Goal: Find specific page/section: Find specific page/section

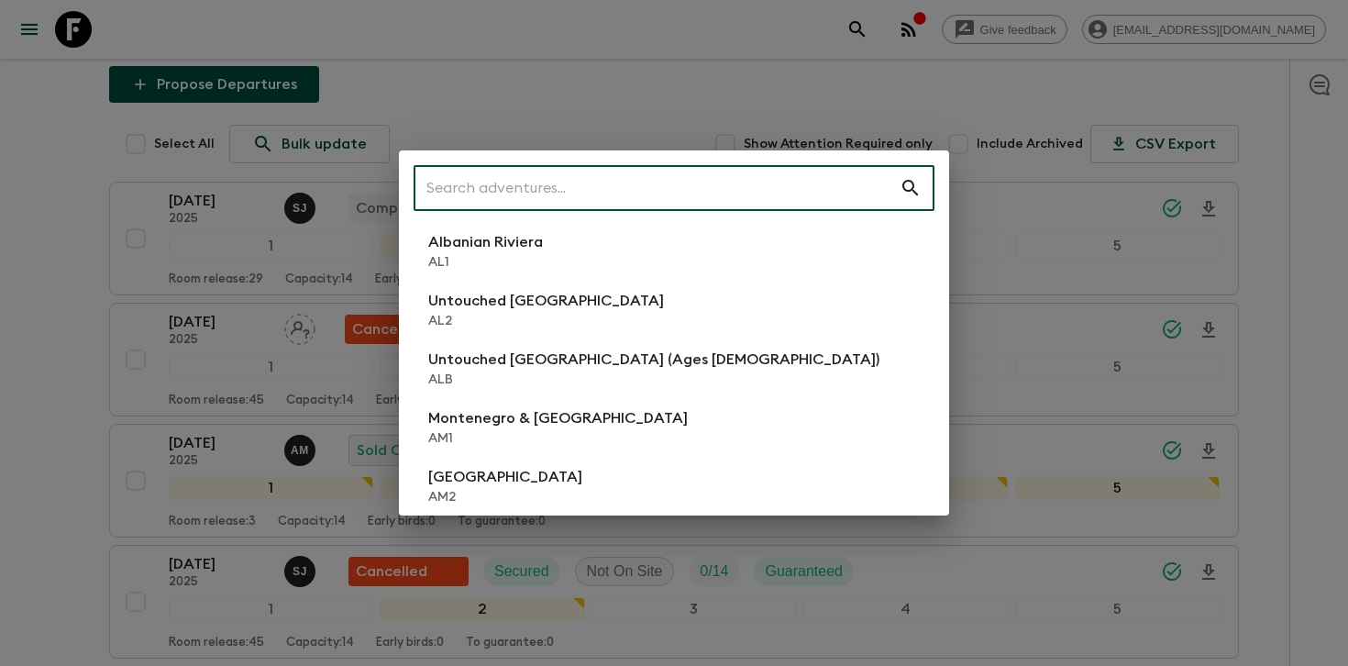
scroll to position [242, 0]
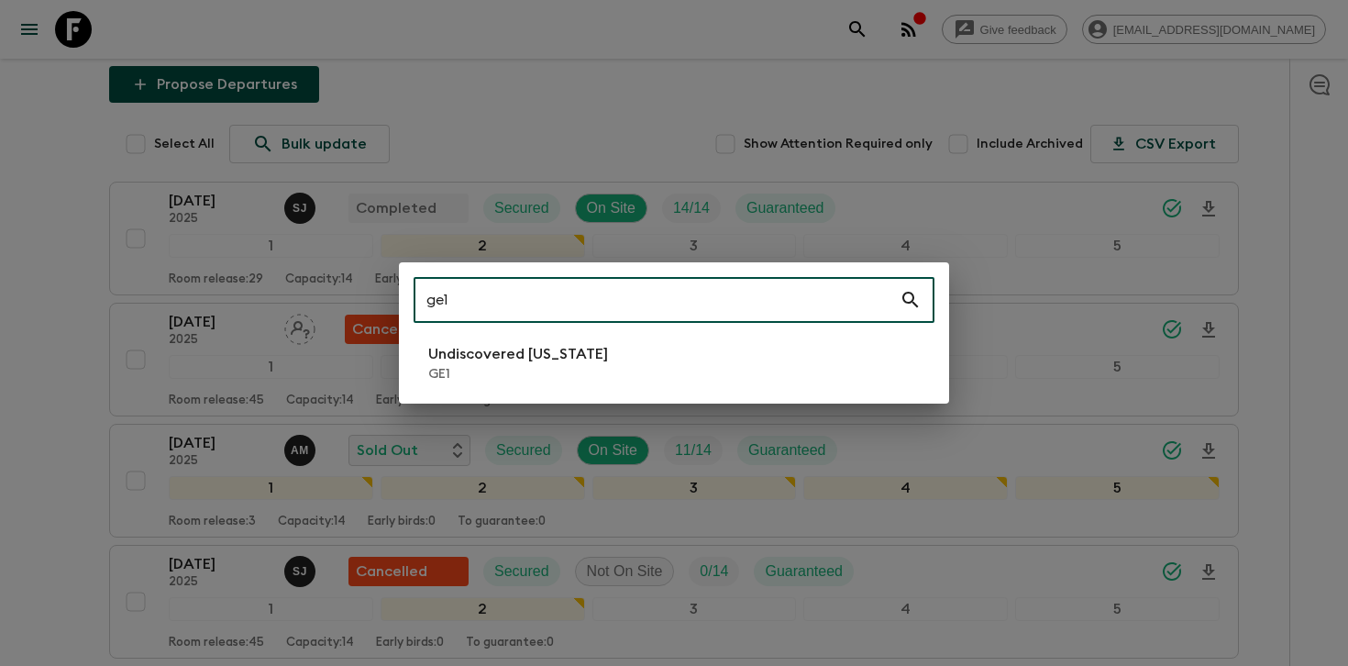
type input "ge1"
click at [591, 356] on li "Undiscovered [US_STATE] GE1" at bounding box center [673, 362] width 521 height 51
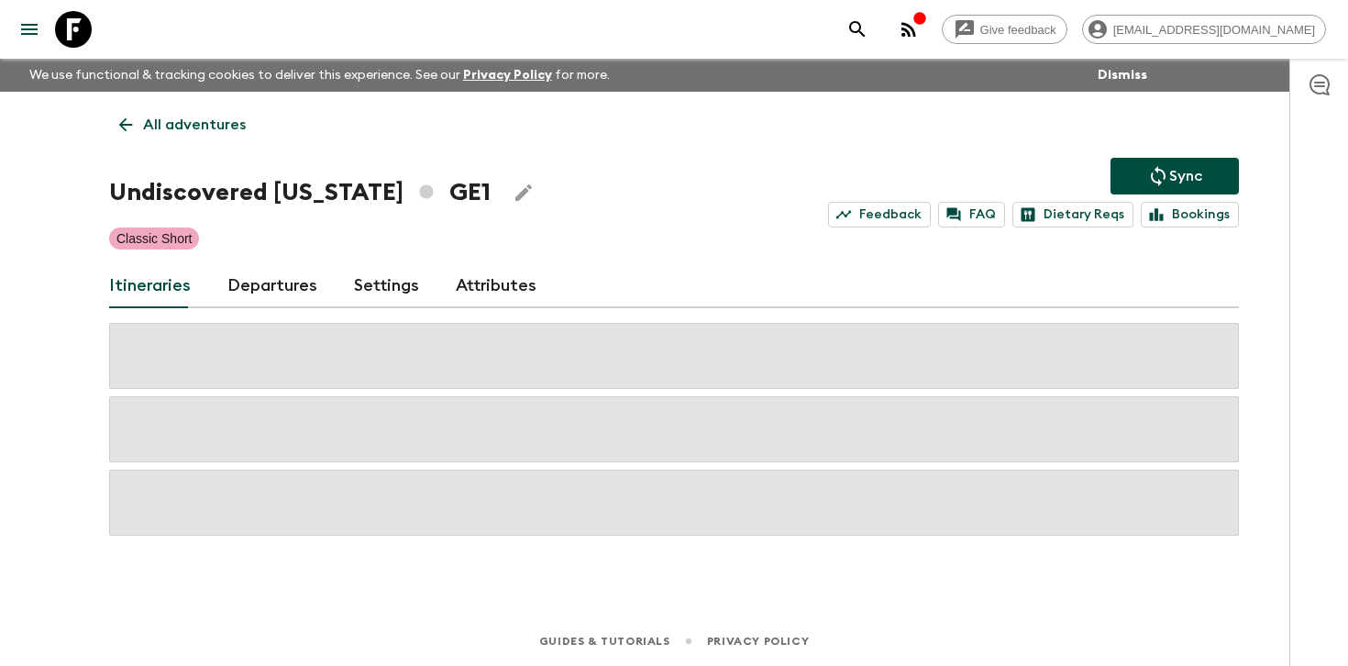
click at [270, 186] on h1 "Undiscovered [US_STATE] GE1" at bounding box center [299, 192] width 381 height 37
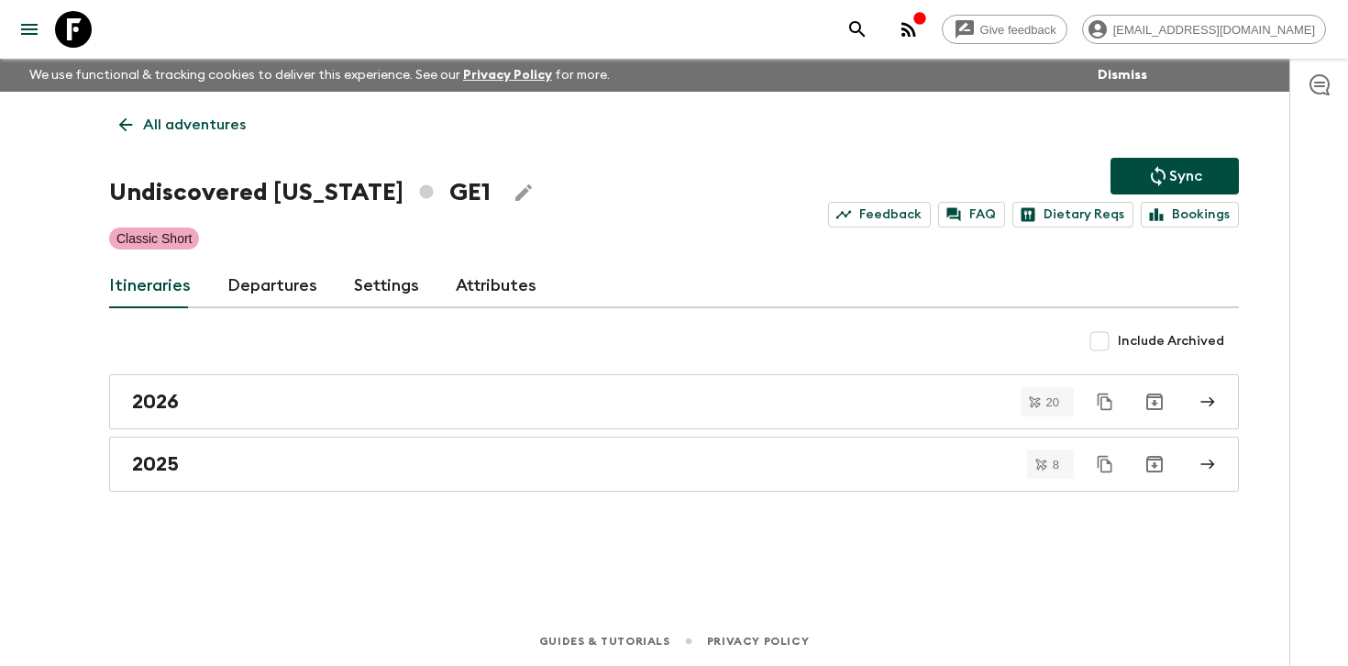
click at [261, 302] on link "Departures" at bounding box center [272, 286] width 90 height 44
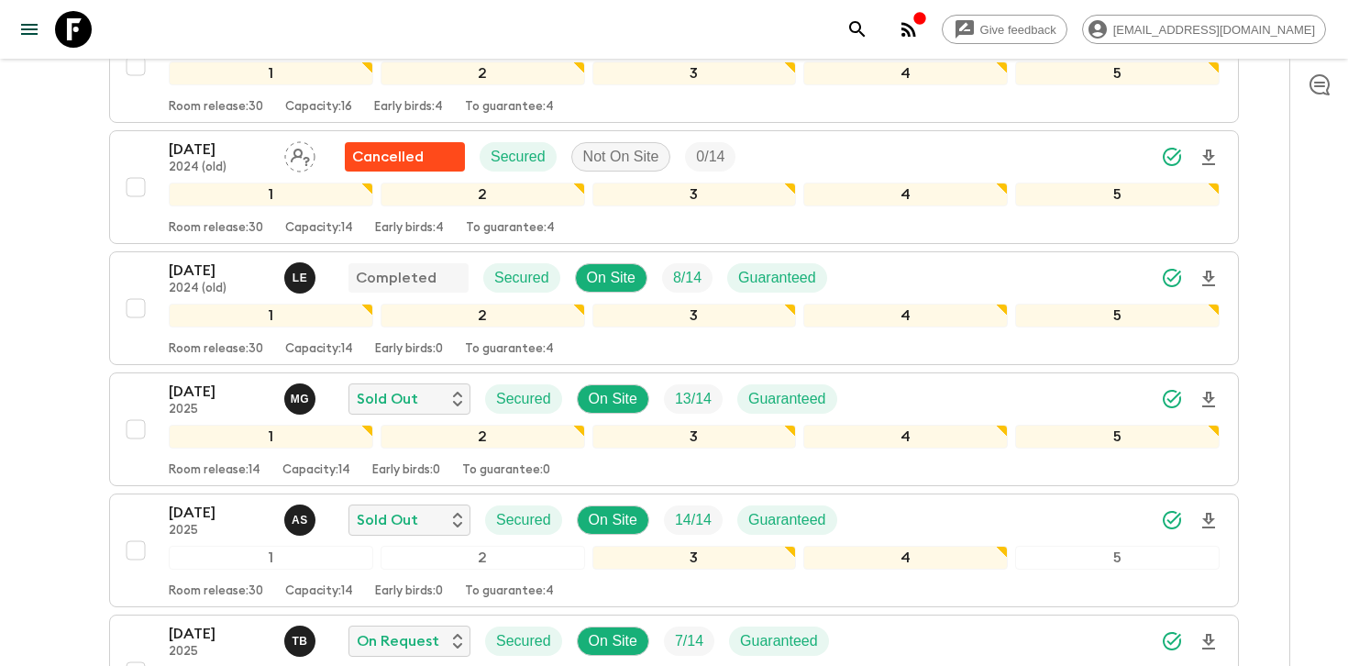
scroll to position [835, 0]
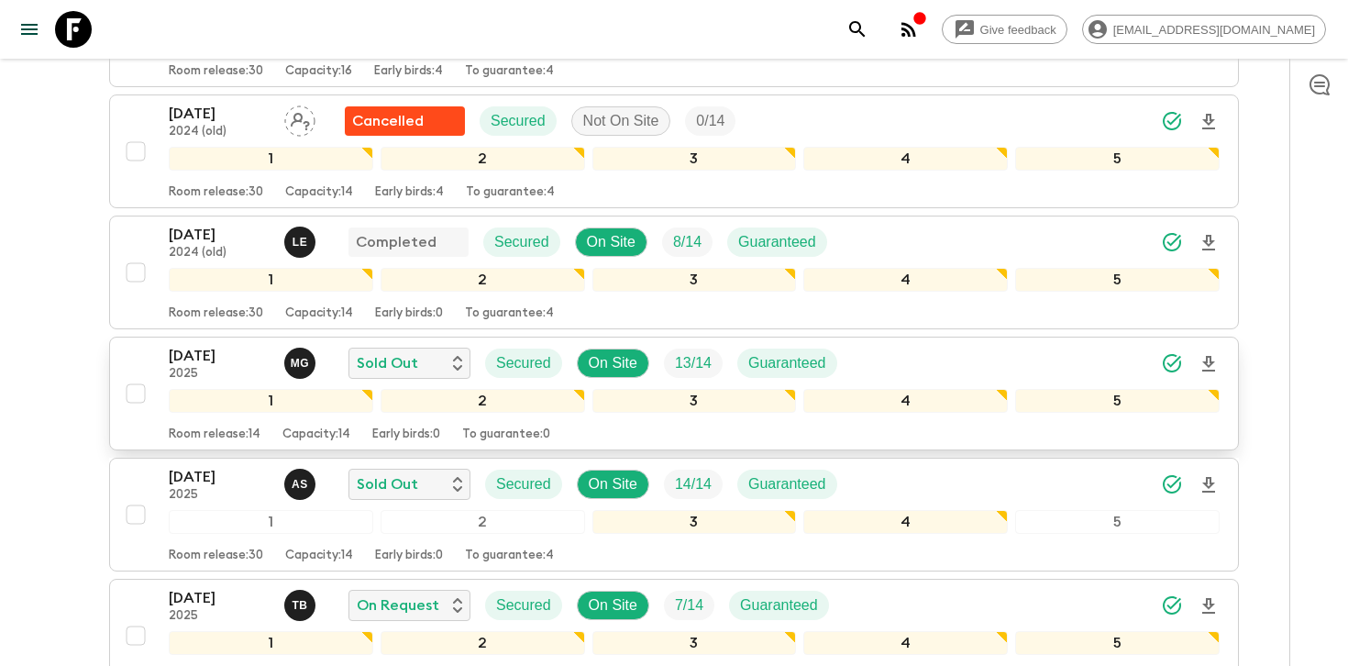
click at [989, 367] on div "[DATE] 2025 M G Sold Out Secured On Site 13 / 14 Guaranteed" at bounding box center [694, 363] width 1051 height 37
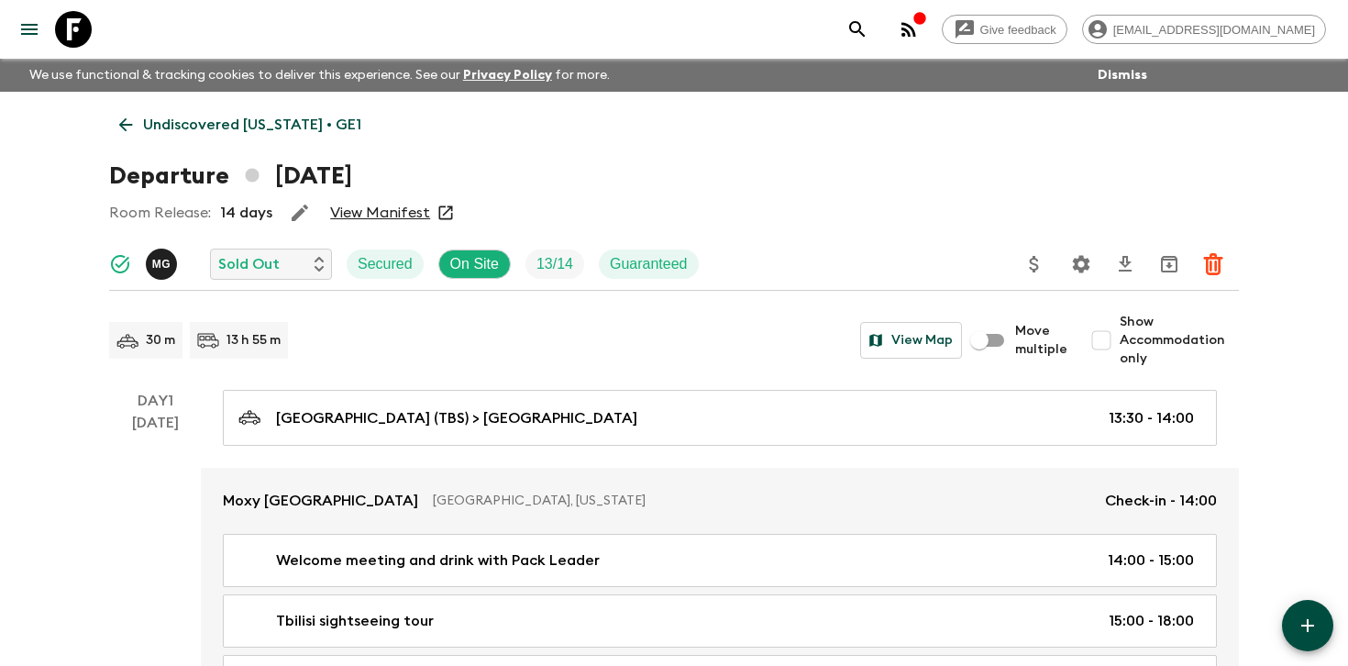
click at [1170, 347] on span "Show Accommodation only" at bounding box center [1178, 340] width 119 height 55
click at [1119, 347] on input "Show Accommodation only" at bounding box center [1101, 340] width 37 height 37
checkbox input "true"
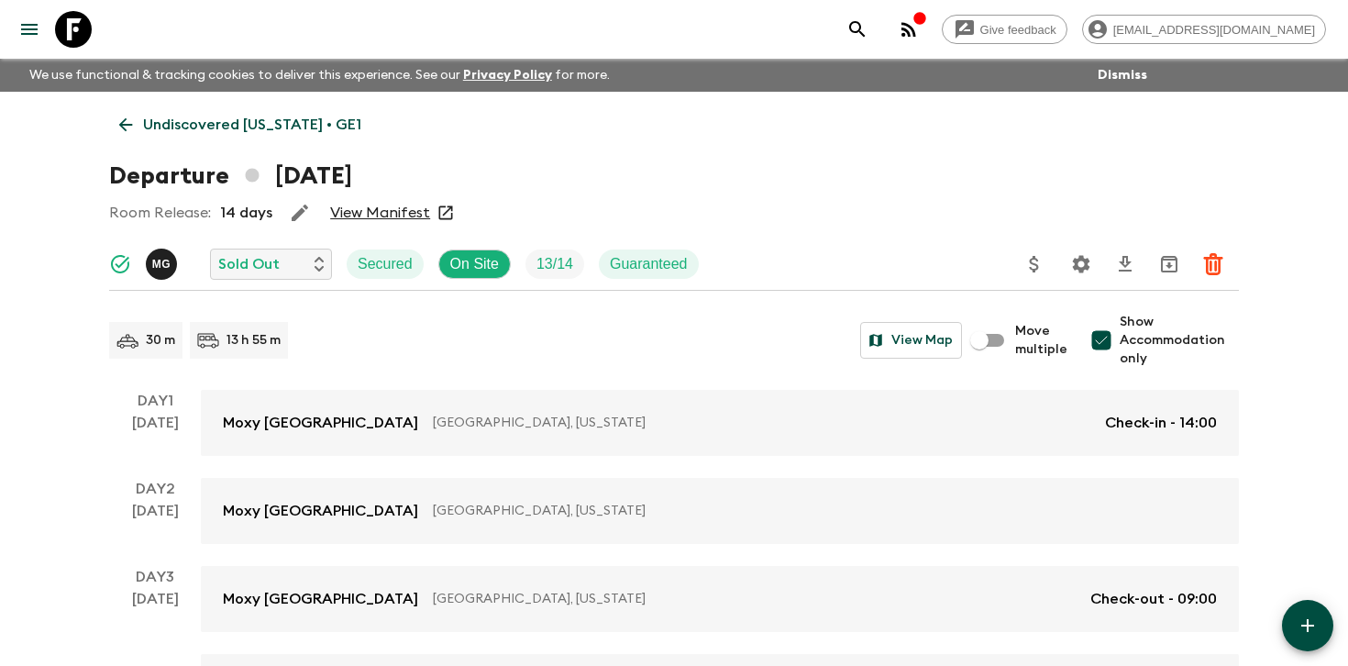
click at [90, 33] on icon at bounding box center [73, 29] width 37 height 37
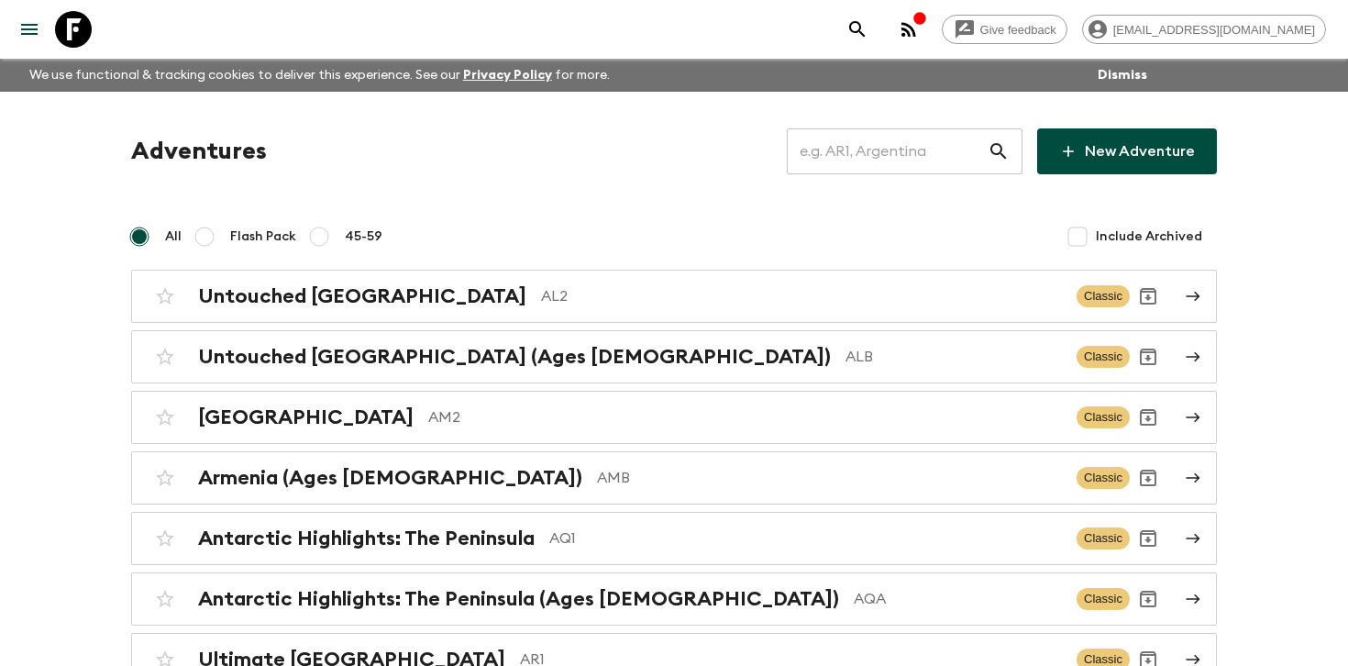
click at [908, 147] on input "text" at bounding box center [887, 151] width 201 height 51
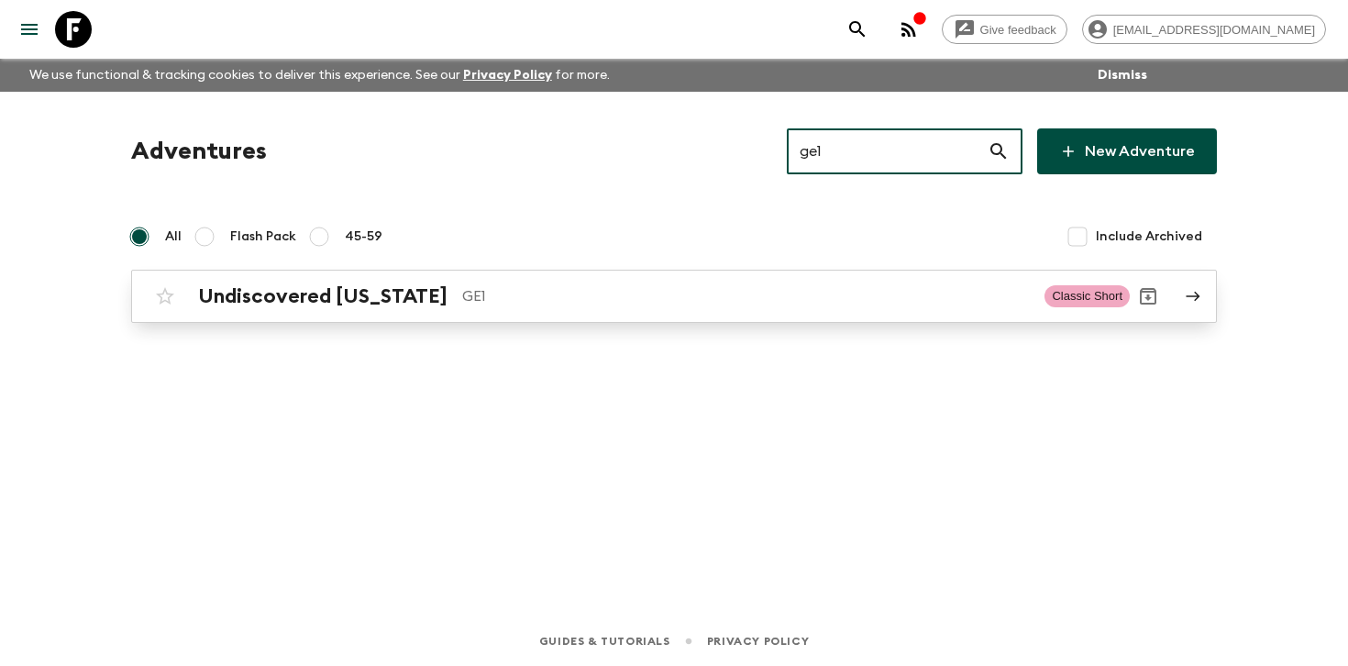
type input "ge1"
click at [570, 281] on div "Undiscovered [US_STATE] GE1 Classic Short" at bounding box center [638, 296] width 983 height 37
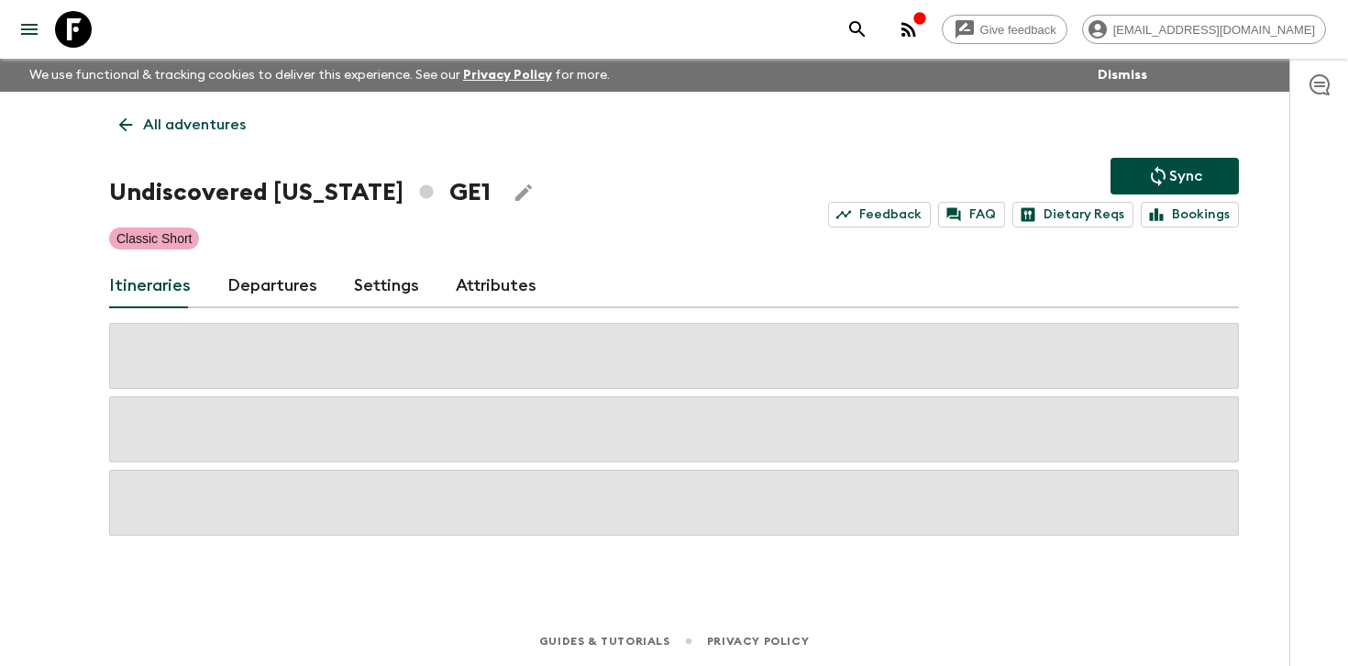
click at [288, 287] on link "Departures" at bounding box center [272, 286] width 90 height 44
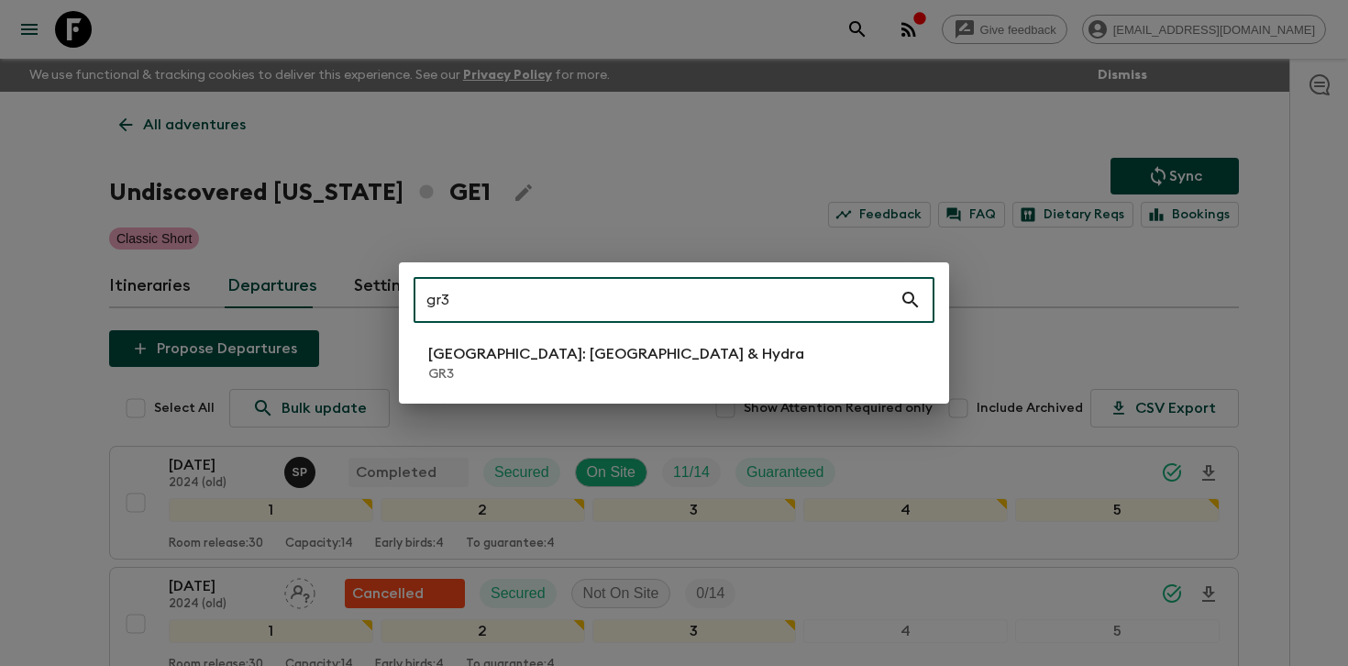
type input "gr3"
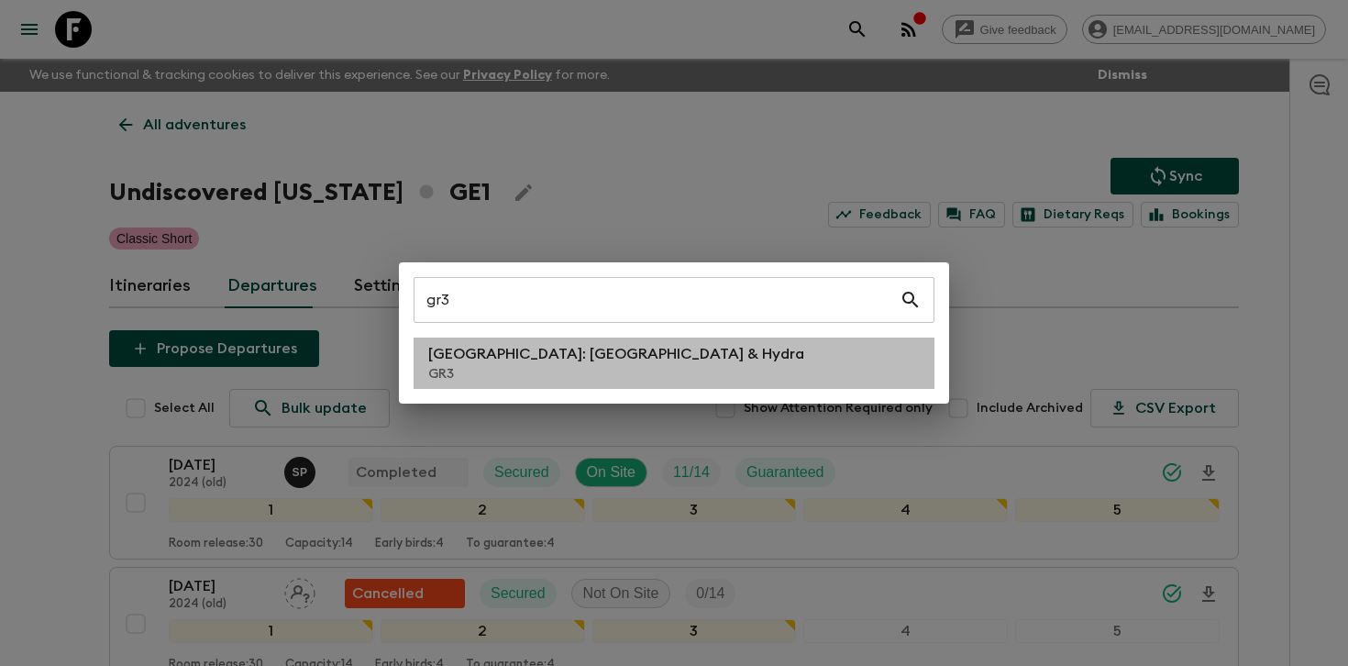
click at [549, 374] on p "GR3" at bounding box center [616, 374] width 376 height 18
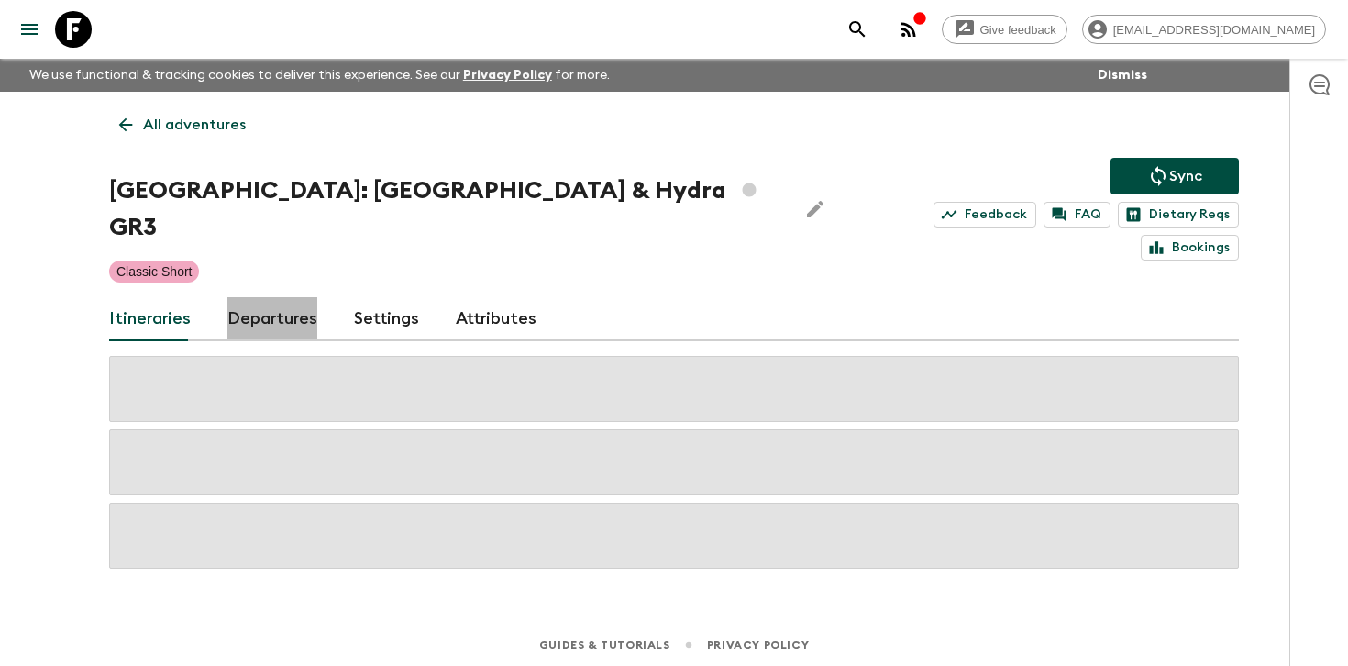
click at [285, 297] on link "Departures" at bounding box center [272, 319] width 90 height 44
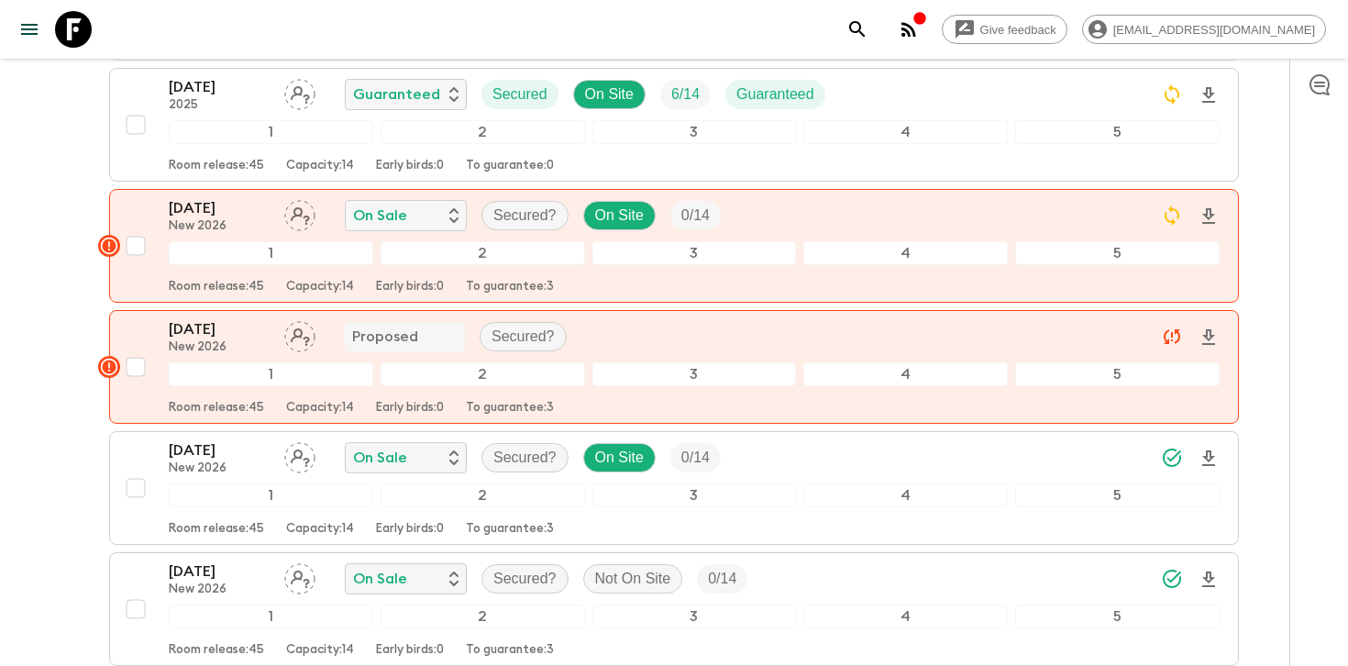
scroll to position [655, 0]
click at [1273, 350] on div "Give feedback [PERSON_NAME][EMAIL_ADDRESS][DOMAIN_NAME] We use functional & tra…" at bounding box center [674, 450] width 1348 height 2211
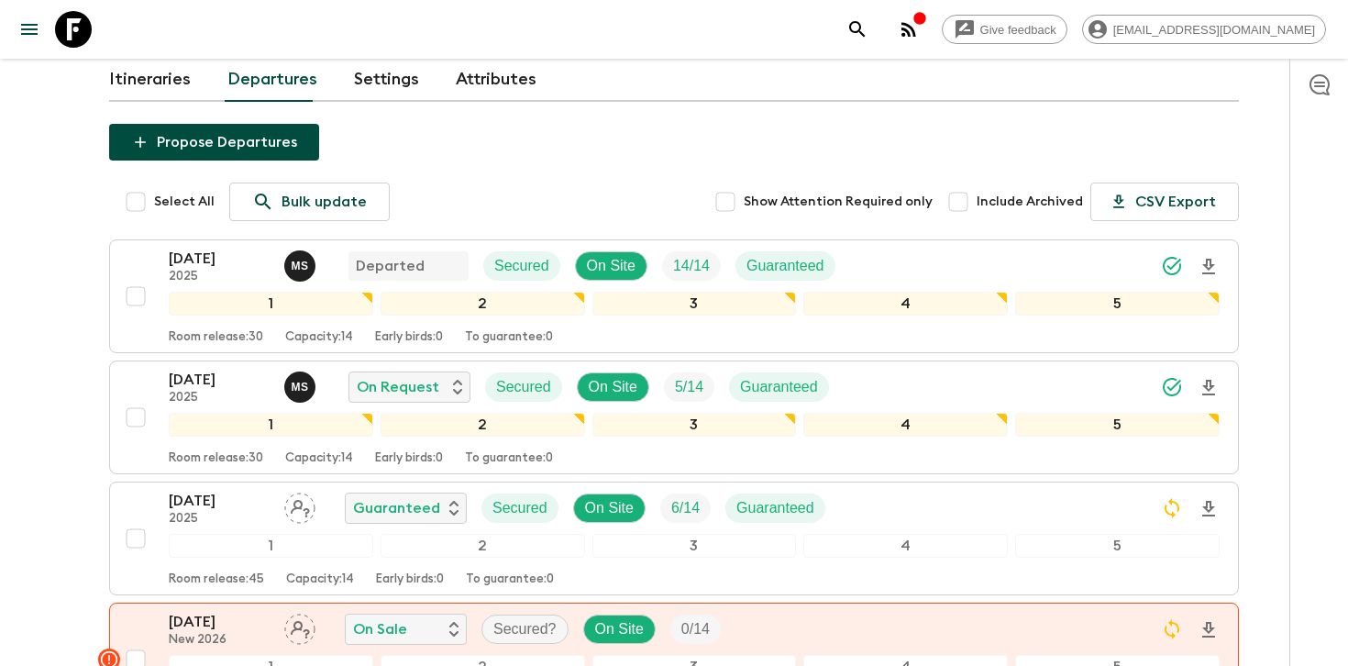
scroll to position [215, 0]
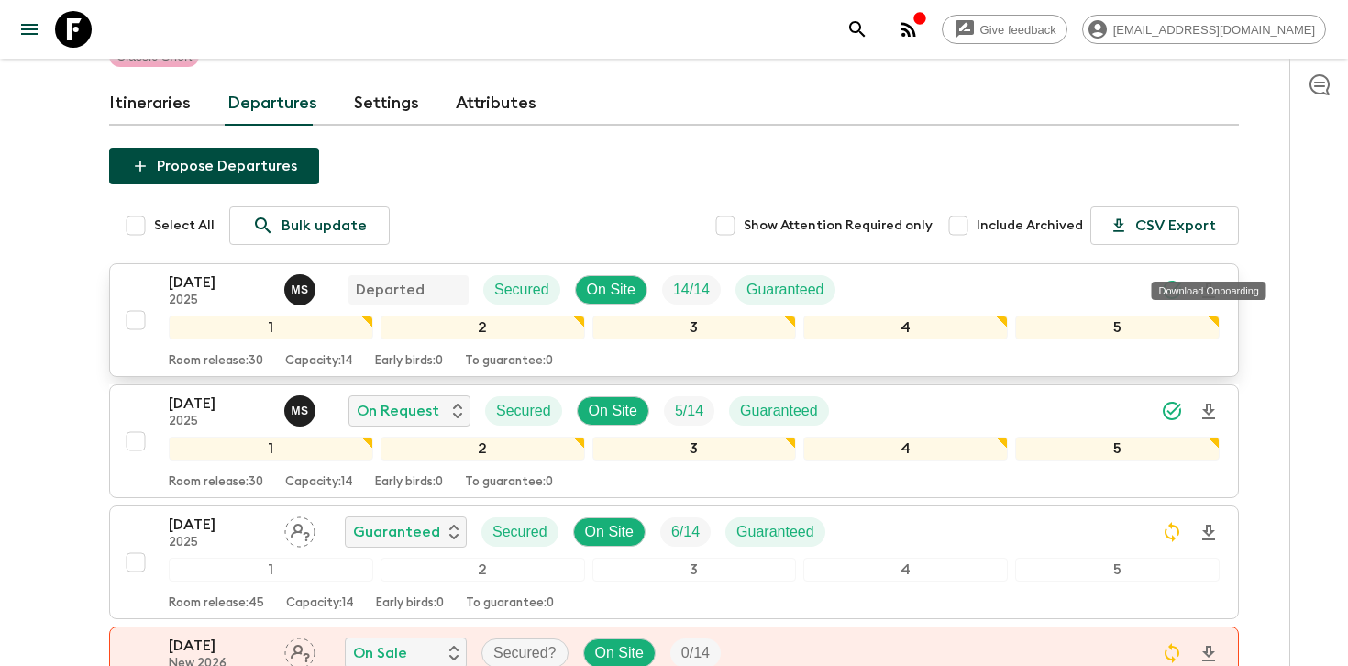
click at [1207, 282] on icon "Download Onboarding" at bounding box center [1208, 290] width 13 height 16
click at [1212, 280] on icon "Download Onboarding" at bounding box center [1208, 291] width 22 height 22
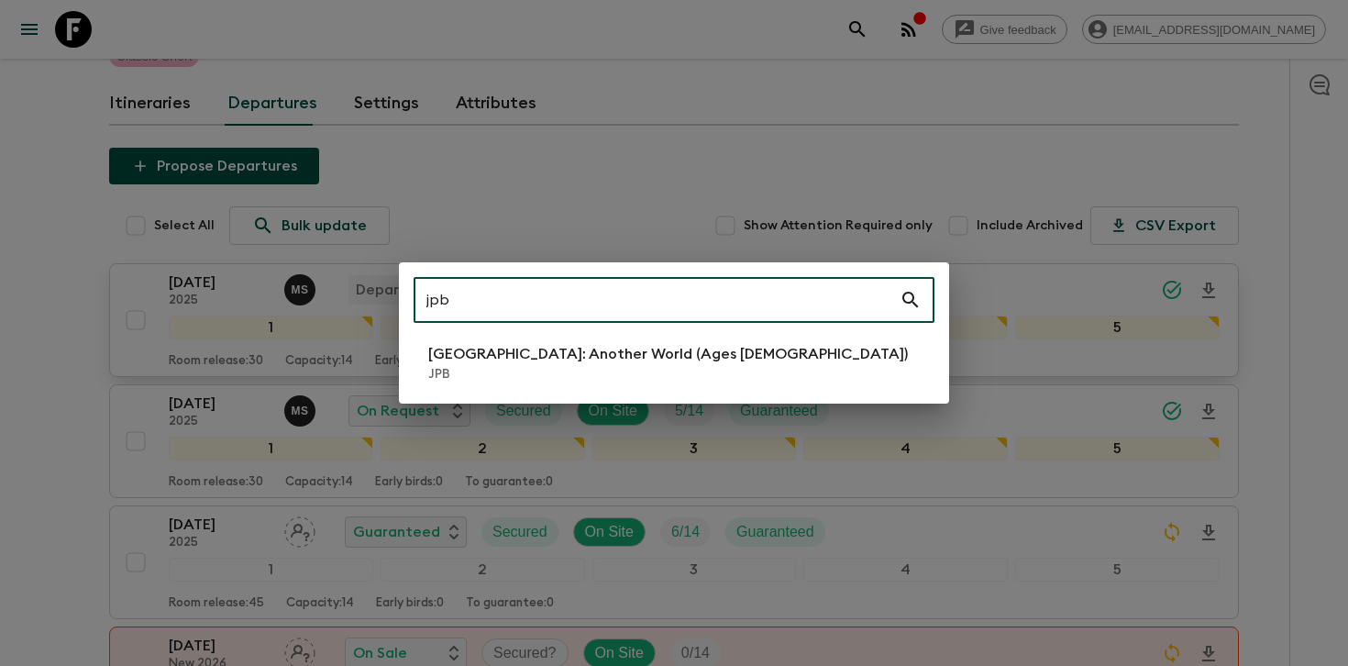
type input "jpb"
click at [633, 365] on p "JPB" at bounding box center [667, 374] width 479 height 18
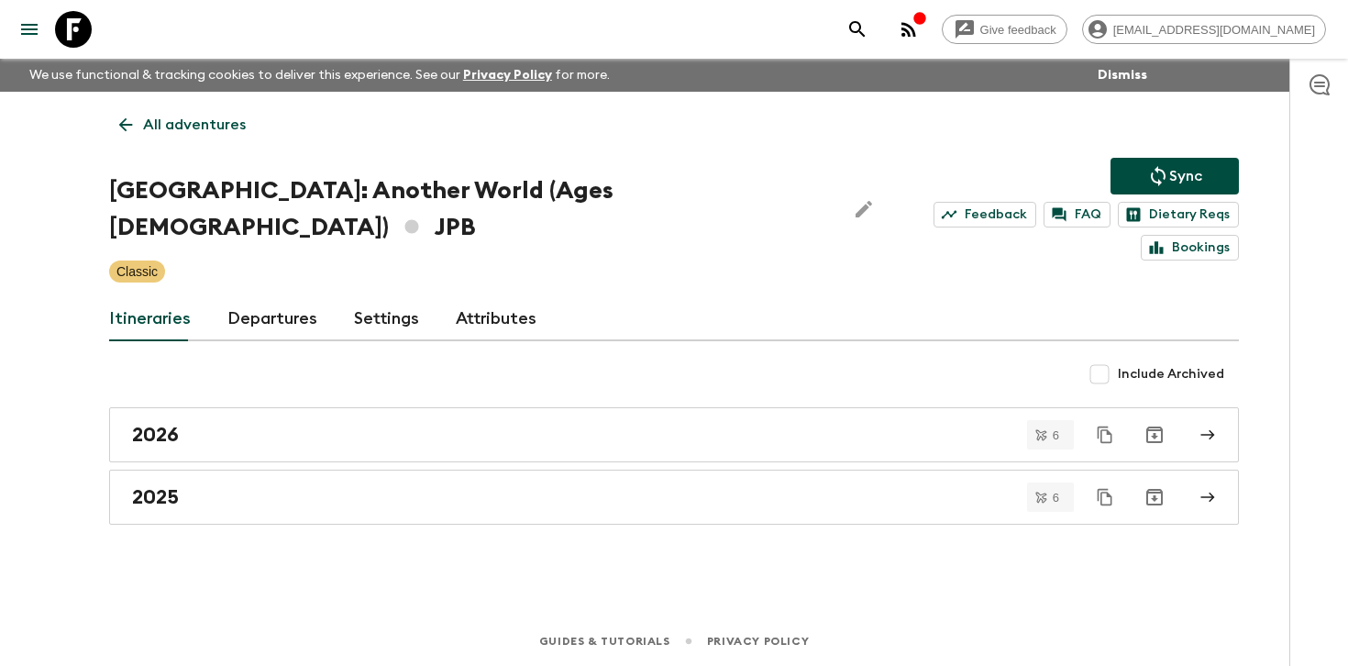
click at [283, 297] on link "Departures" at bounding box center [272, 319] width 90 height 44
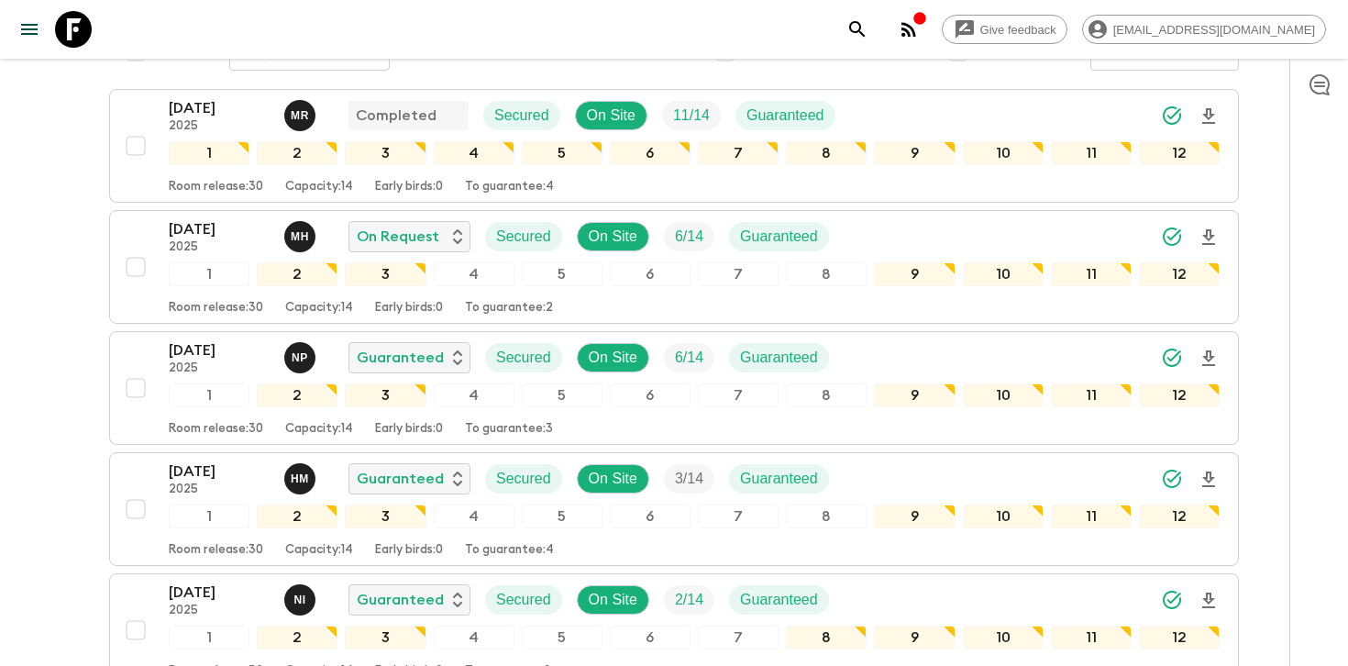
scroll to position [391, 0]
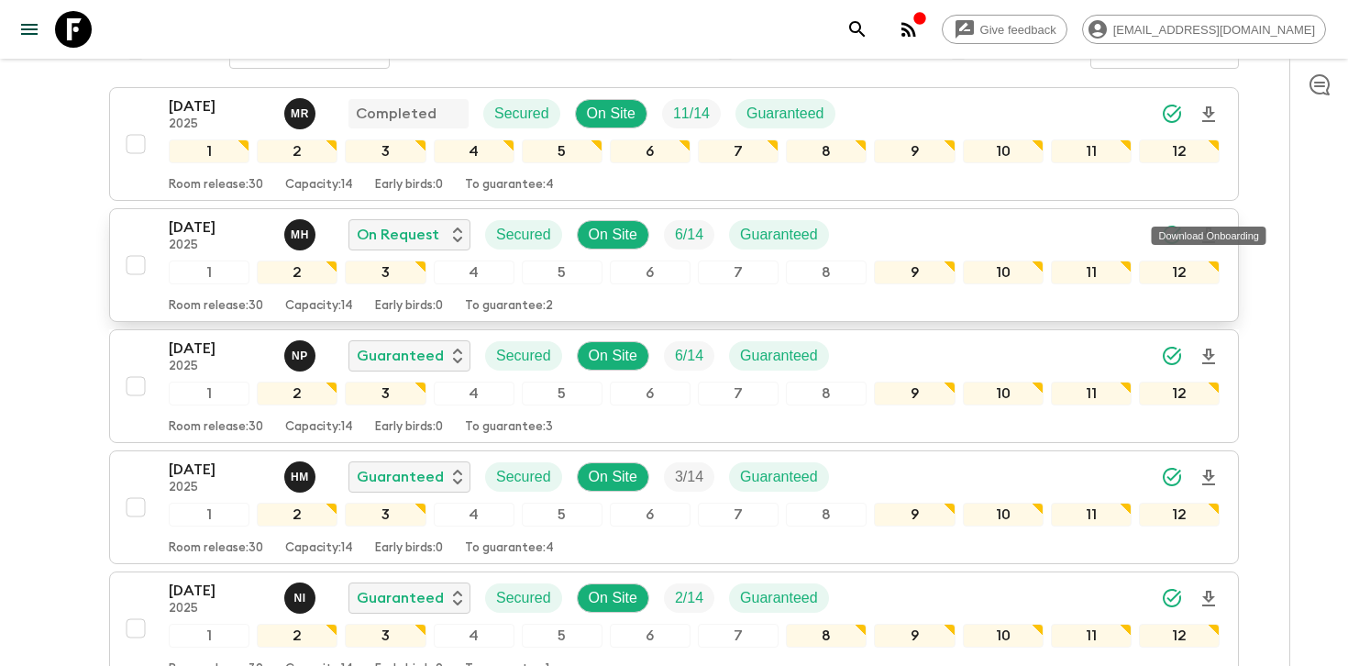
click at [1211, 227] on icon "Download Onboarding" at bounding box center [1208, 235] width 13 height 16
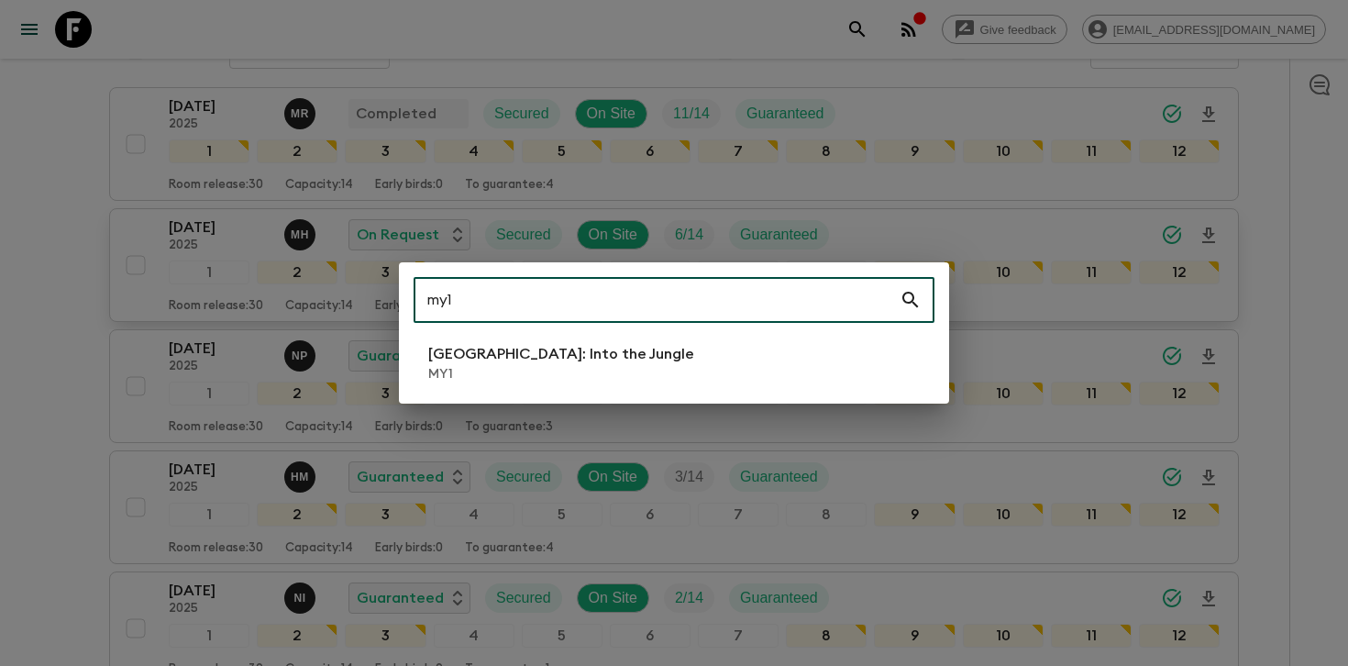
type input "my1"
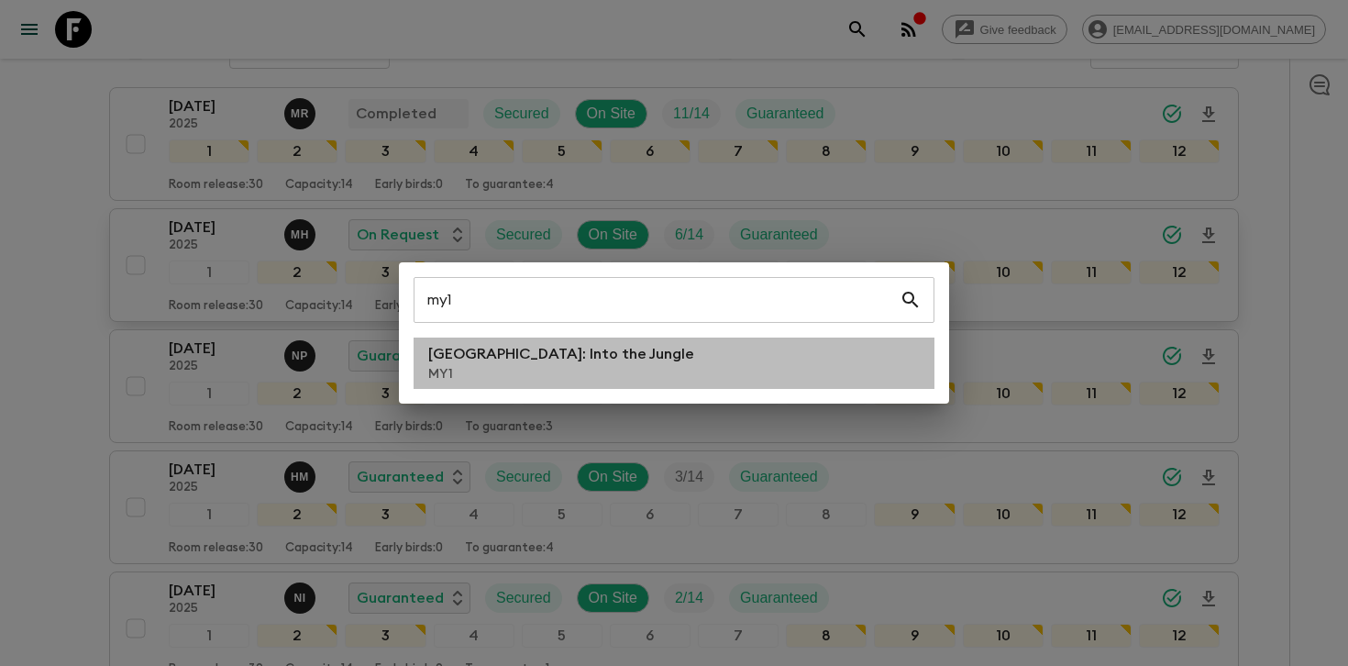
click at [563, 338] on li "[GEOGRAPHIC_DATA]: Into the Jungle MY1" at bounding box center [673, 362] width 521 height 51
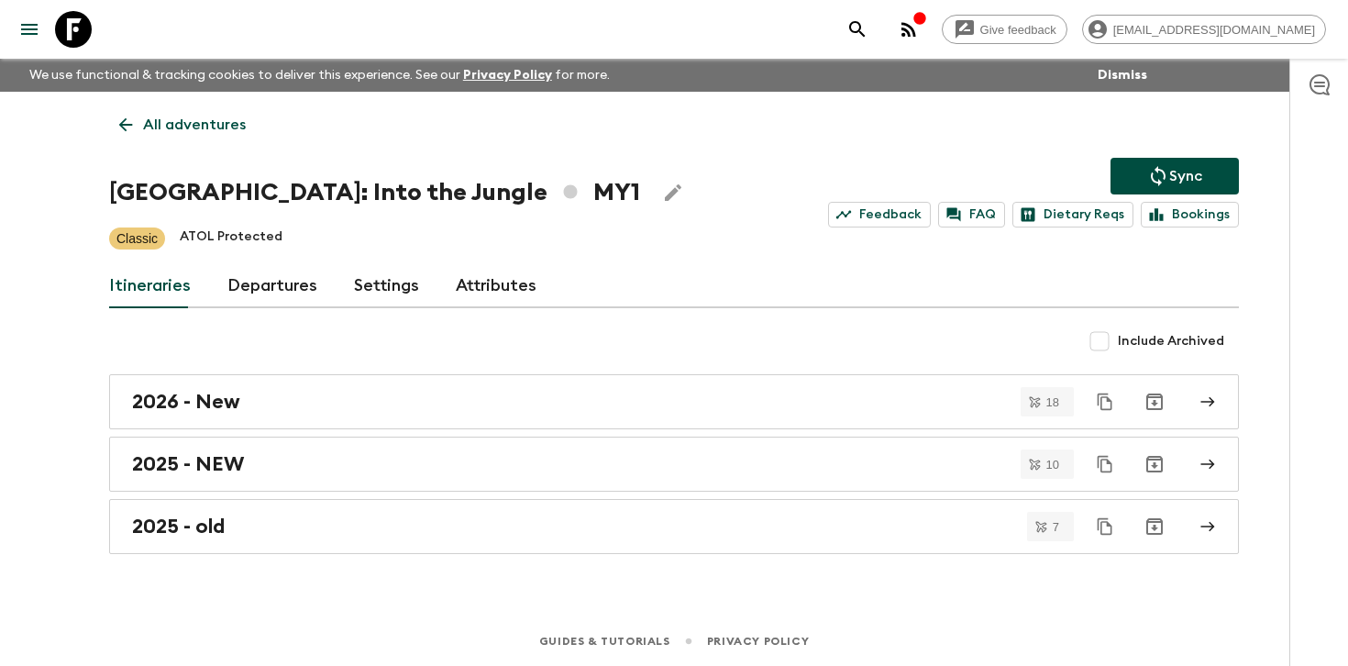
click at [284, 293] on link "Departures" at bounding box center [272, 286] width 90 height 44
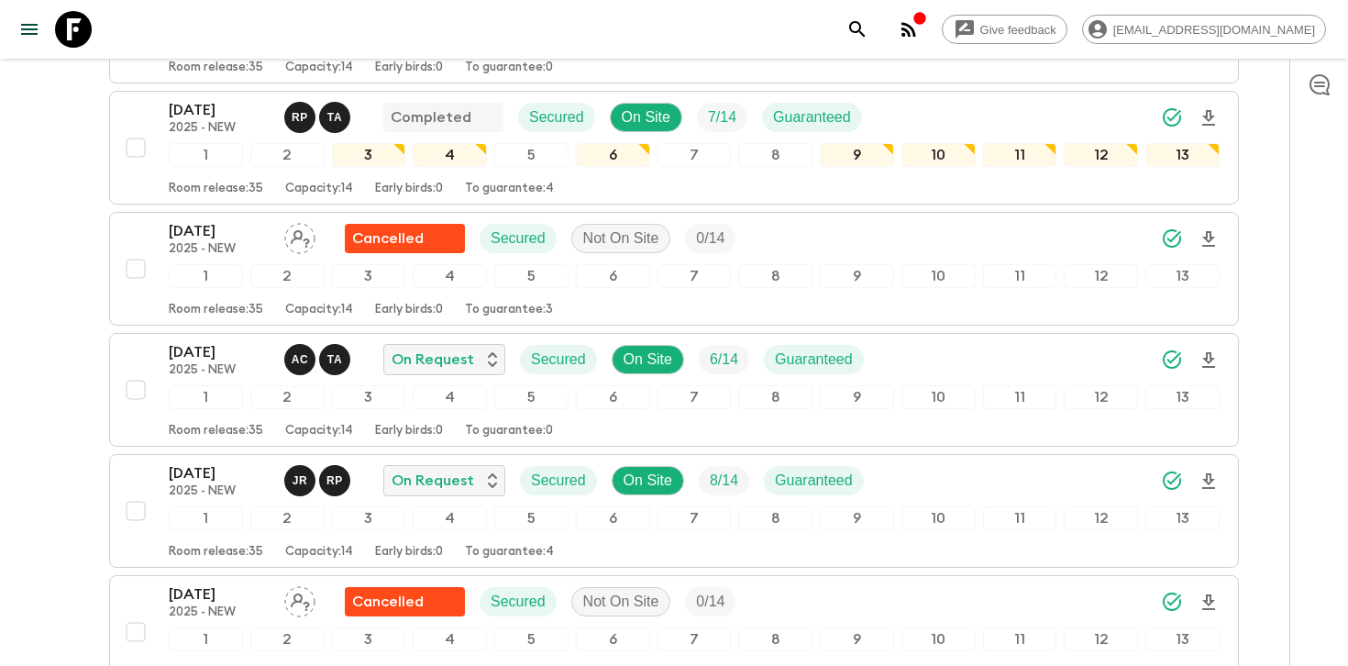
scroll to position [2172, 0]
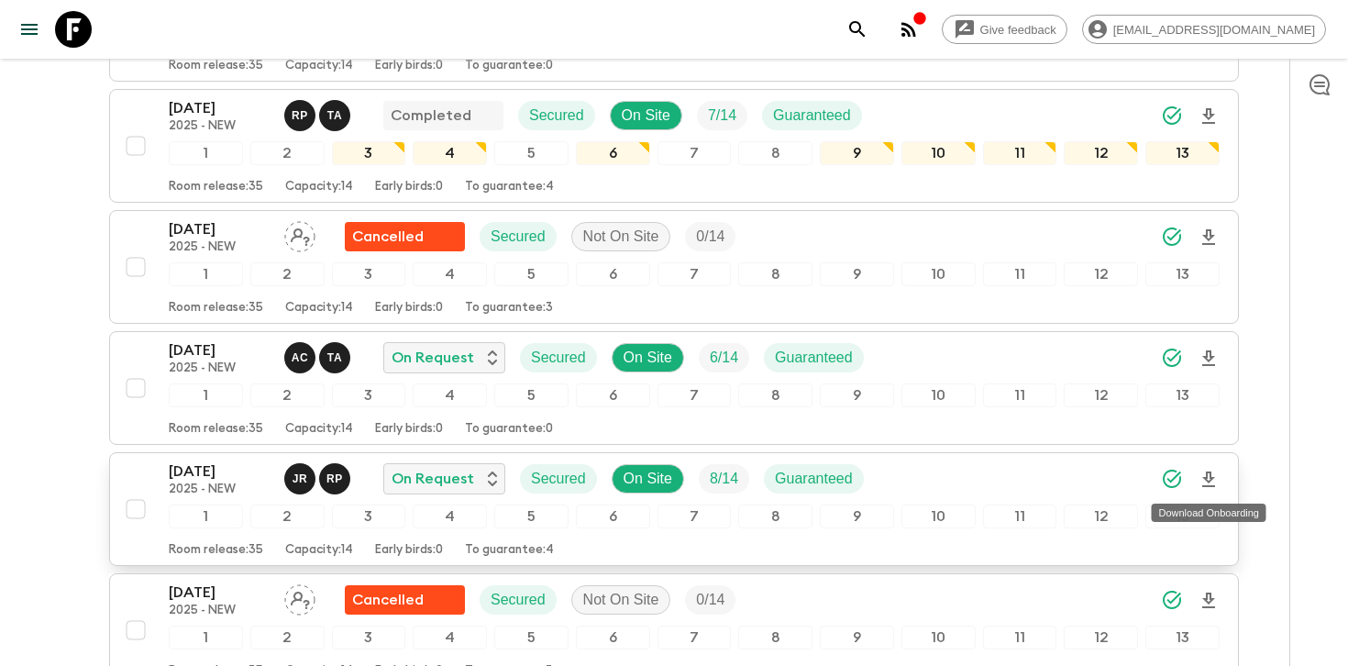
click at [1214, 483] on icon "Download Onboarding" at bounding box center [1208, 479] width 22 height 22
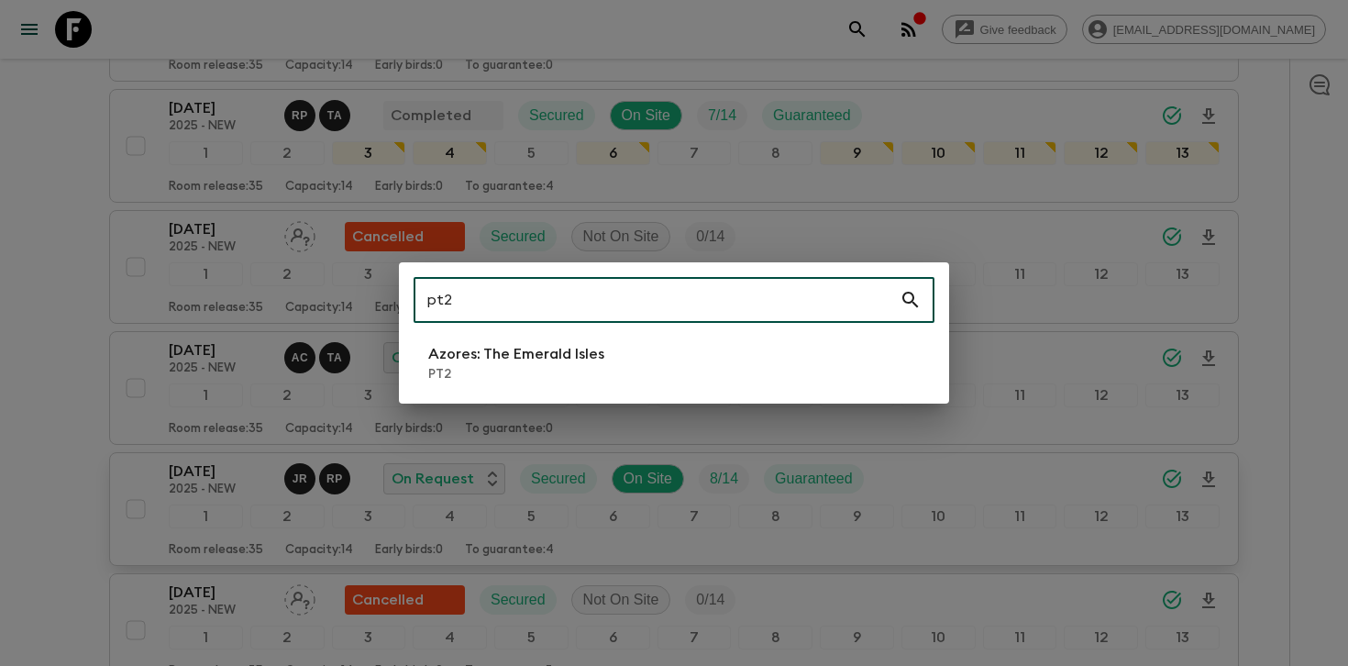
type input "pt2"
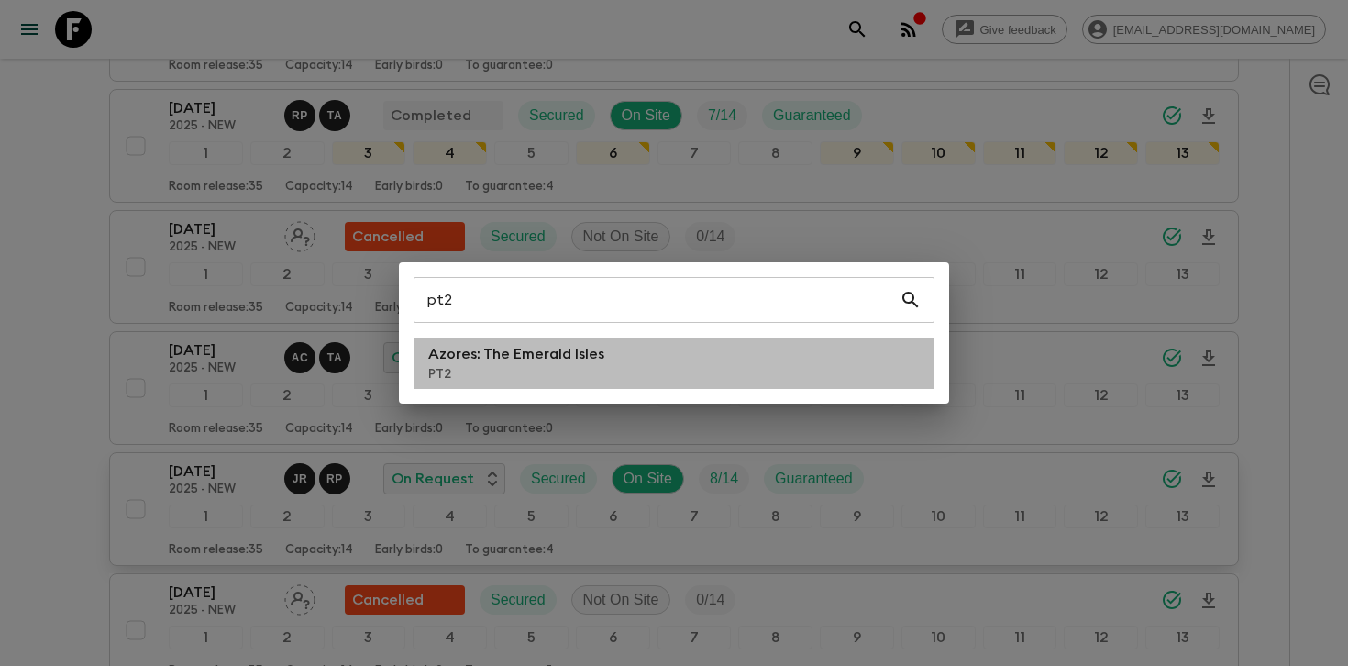
click at [545, 368] on p "PT2" at bounding box center [516, 374] width 176 height 18
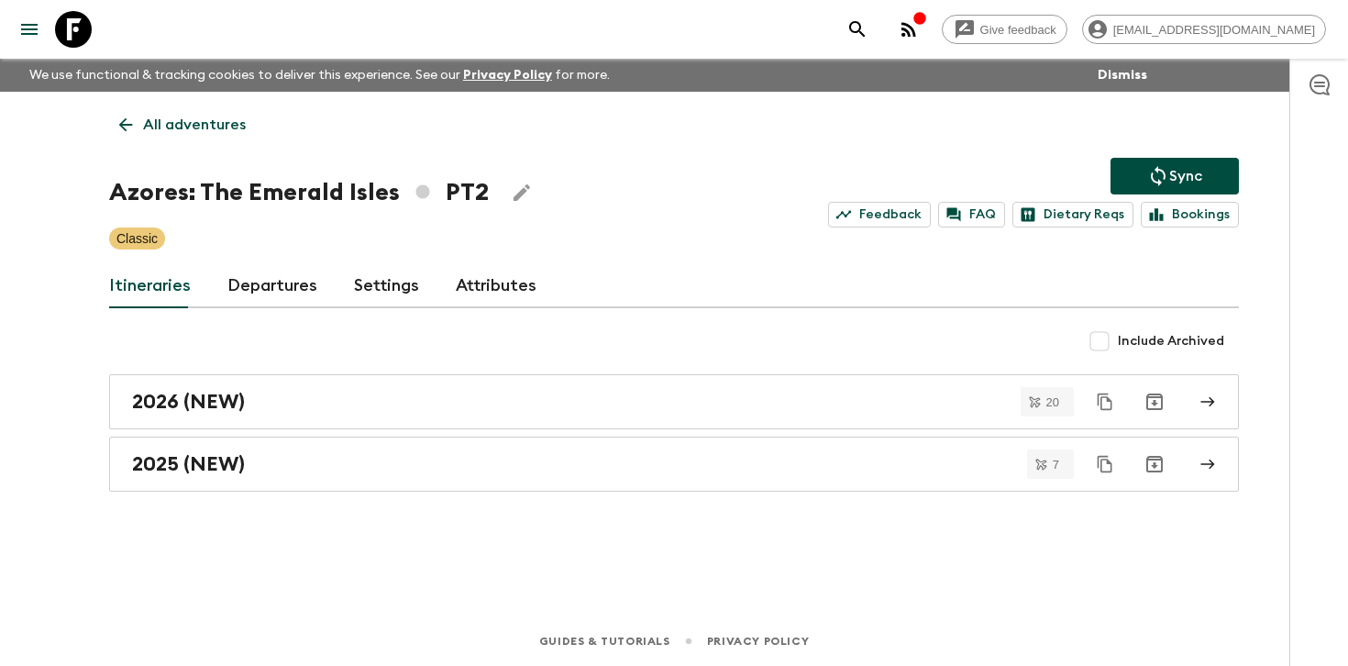
click at [264, 280] on link "Departures" at bounding box center [272, 286] width 90 height 44
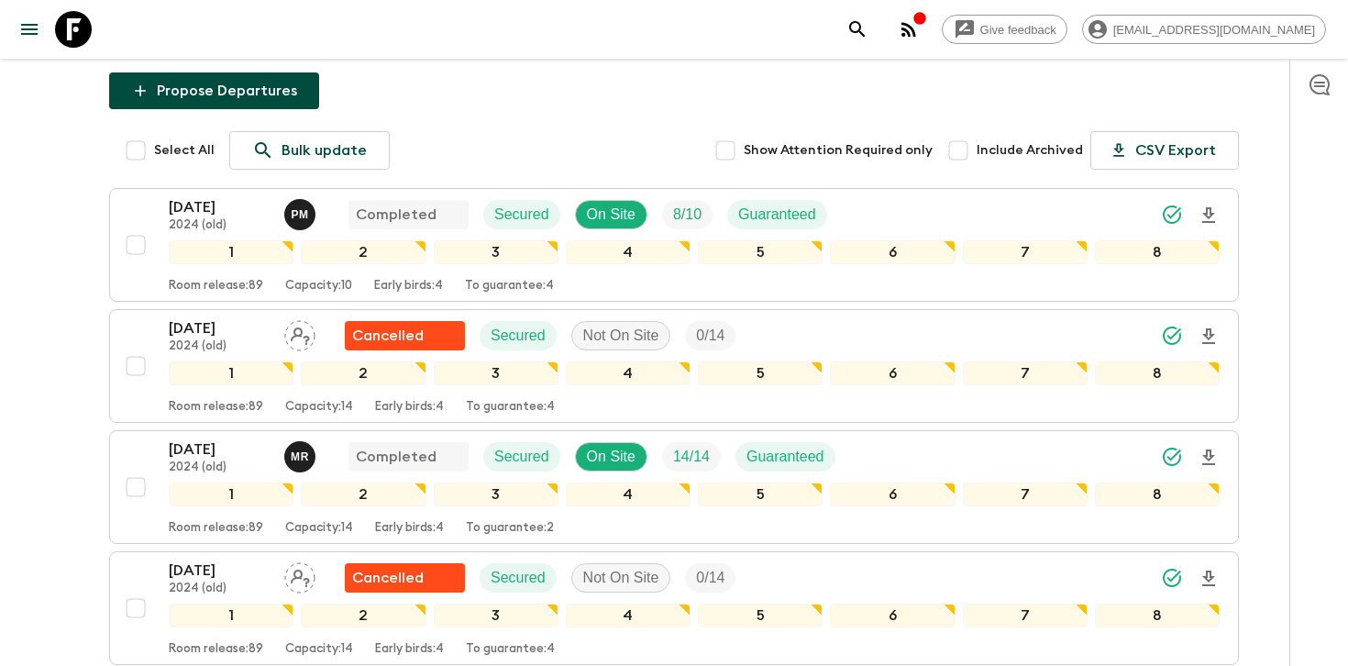
scroll to position [262, 0]
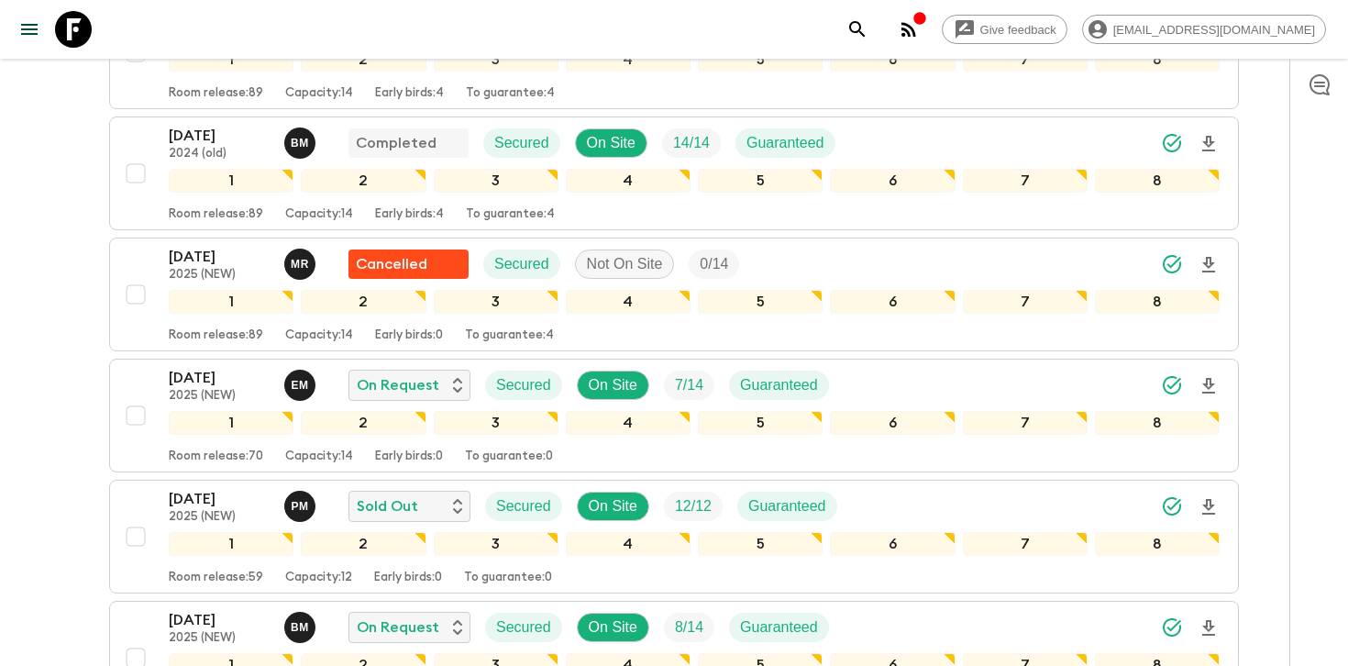
scroll to position [827, 0]
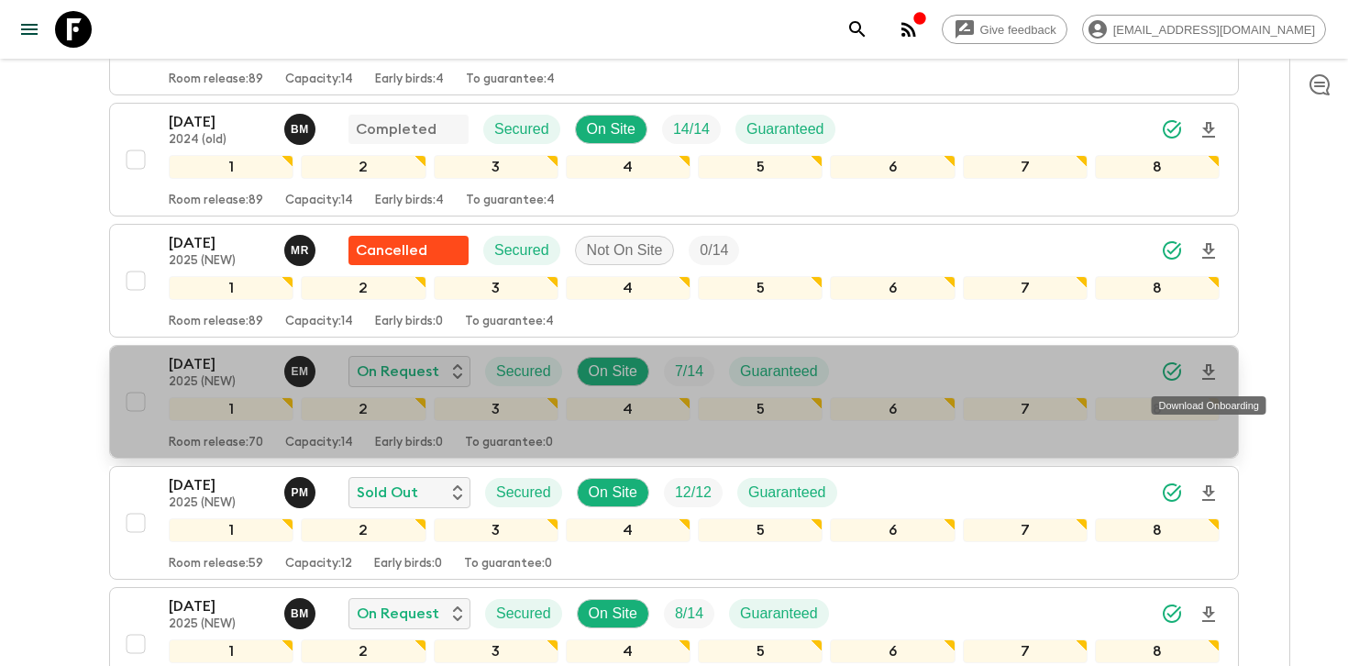
click at [1209, 370] on icon "Download Onboarding" at bounding box center [1208, 372] width 22 height 22
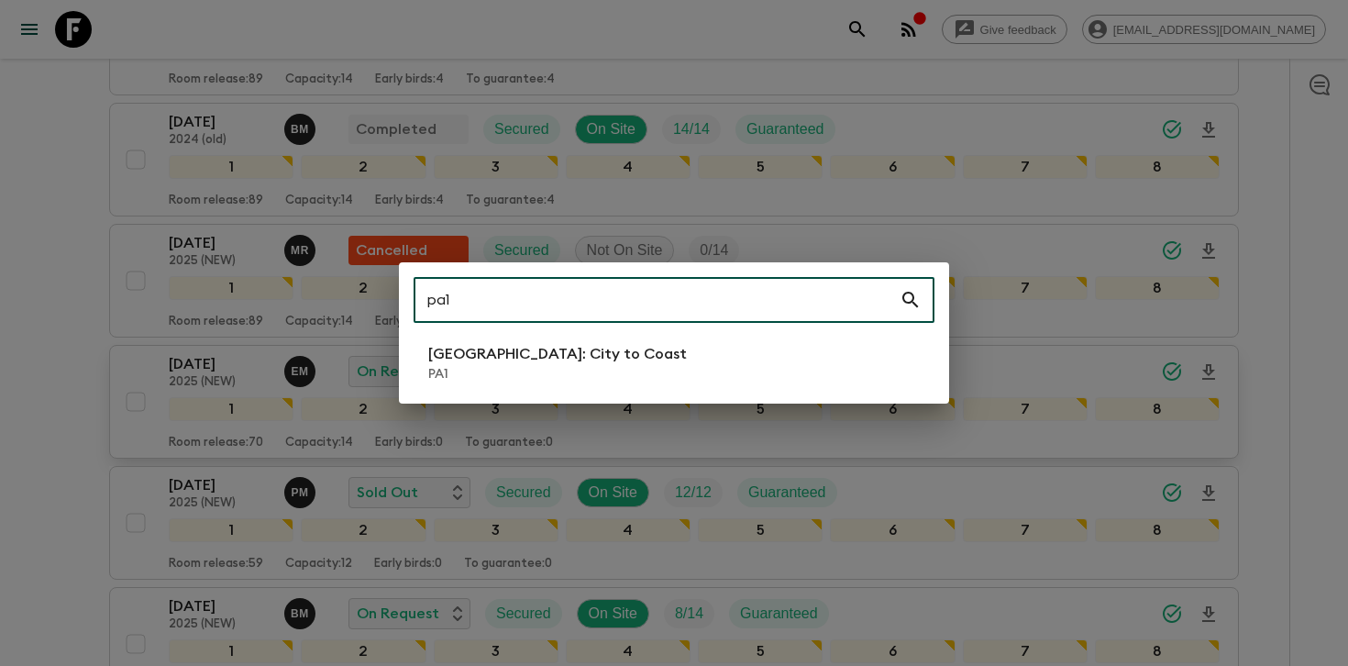
type input "pa1"
click at [550, 365] on p "PA1" at bounding box center [557, 374] width 259 height 18
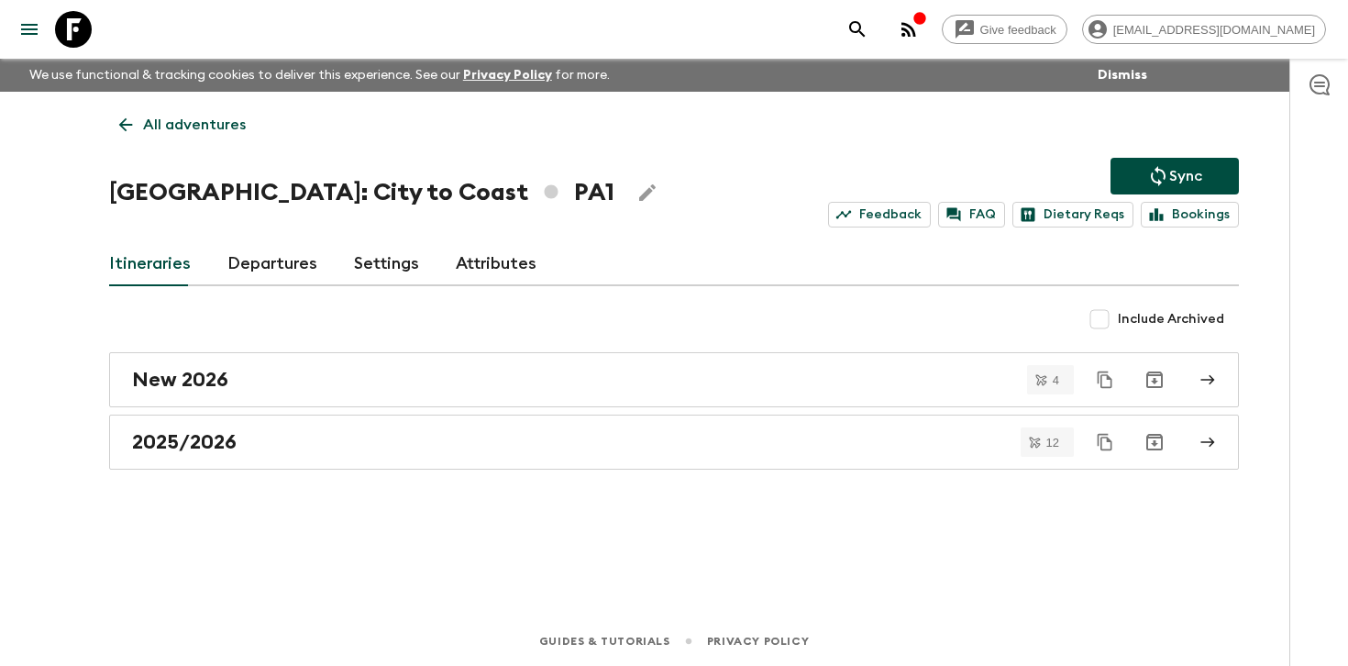
click at [286, 275] on link "Departures" at bounding box center [272, 264] width 90 height 44
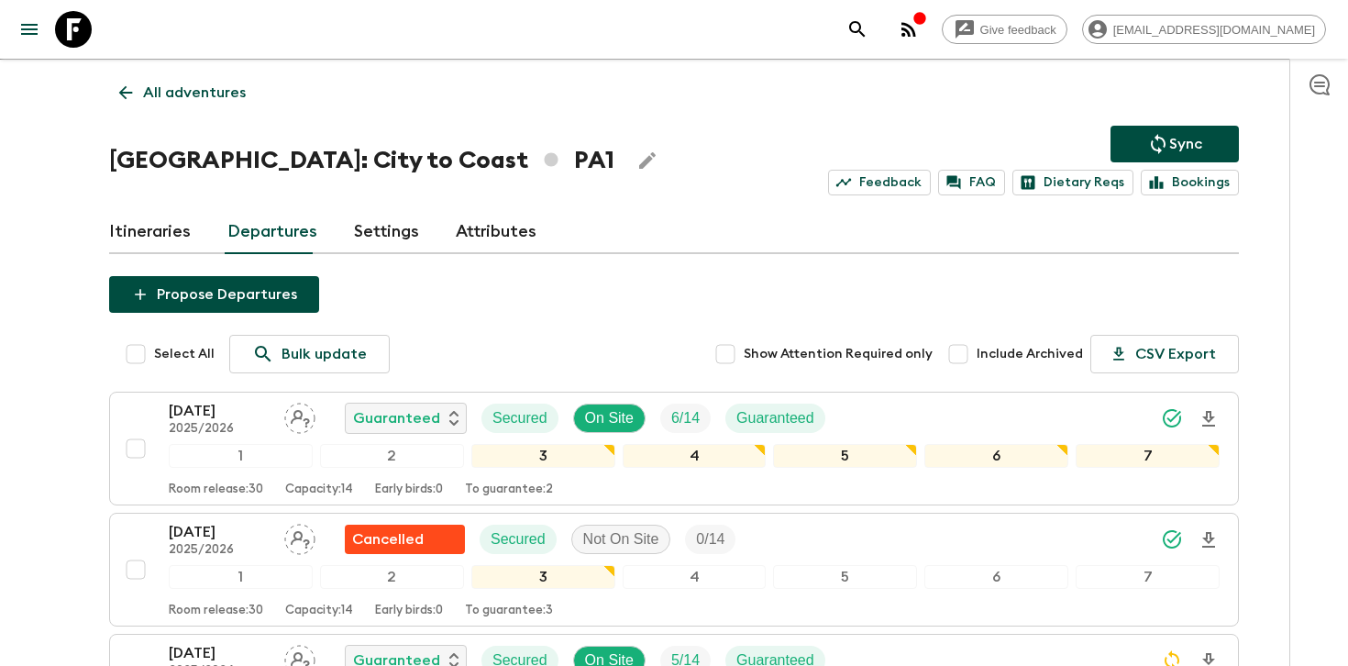
scroll to position [92, 0]
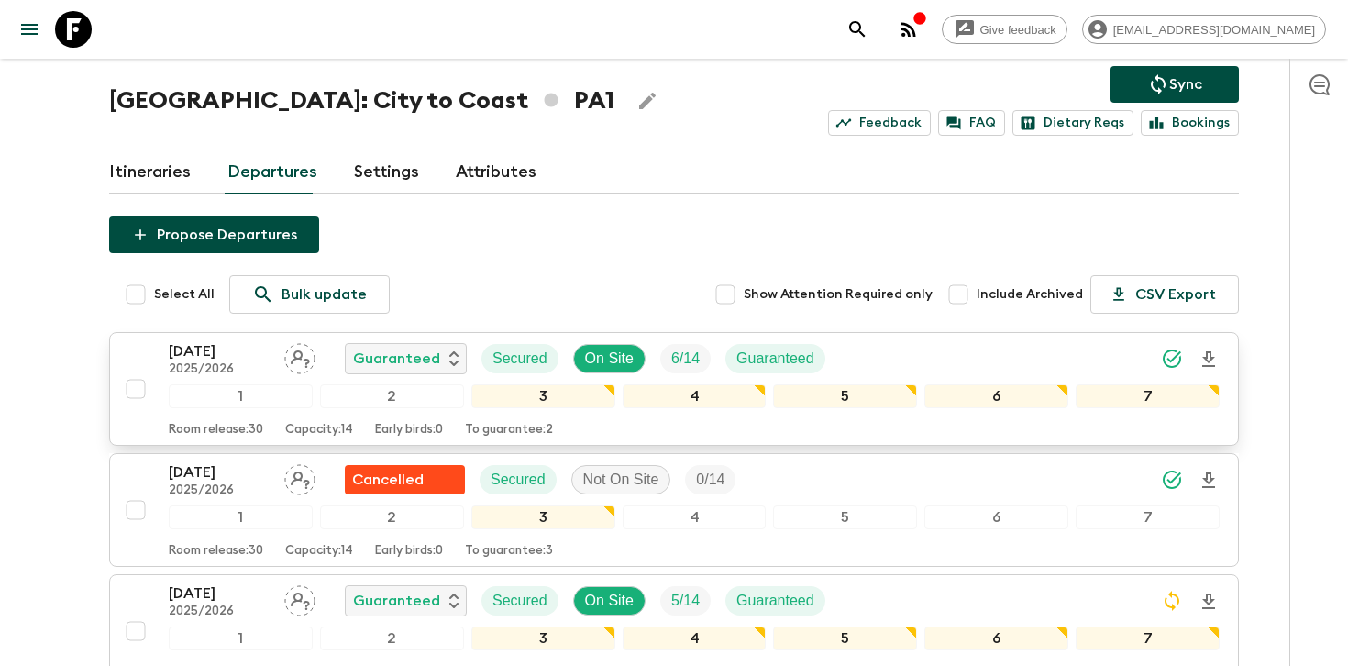
click at [1209, 357] on icon "Download Onboarding" at bounding box center [1208, 359] width 13 height 16
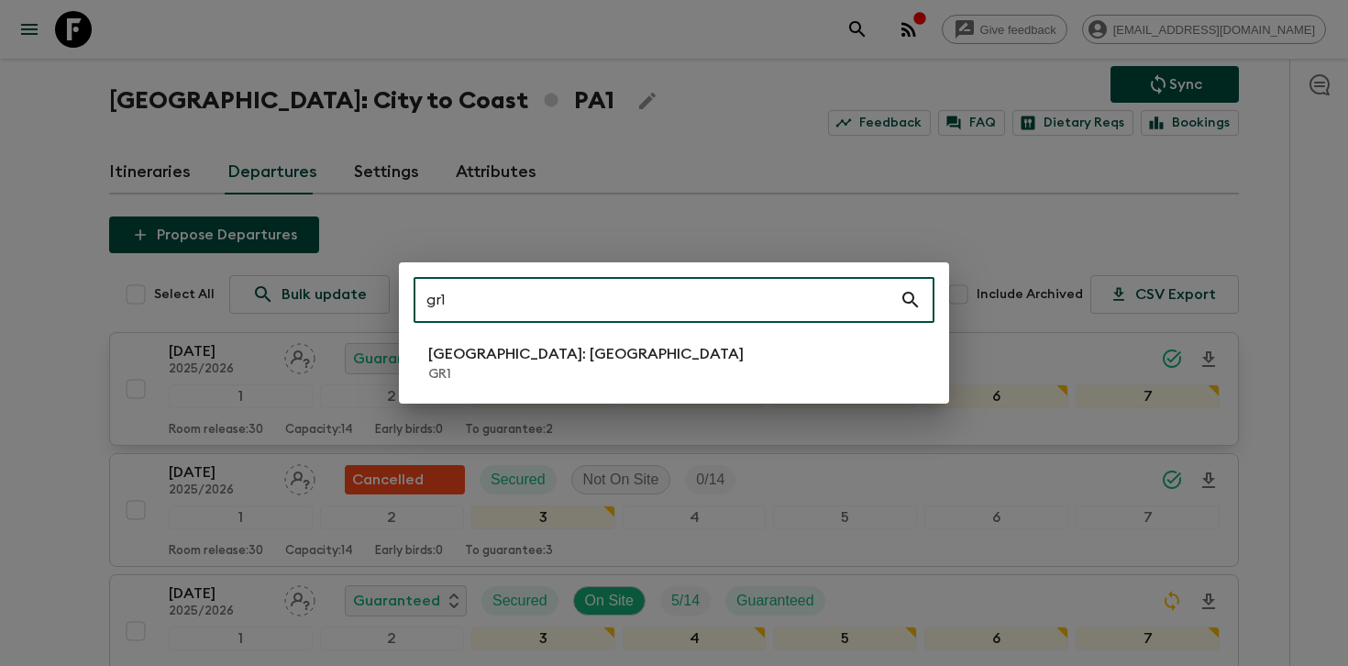
type input "gr1"
click at [555, 367] on p "GR1" at bounding box center [585, 374] width 315 height 18
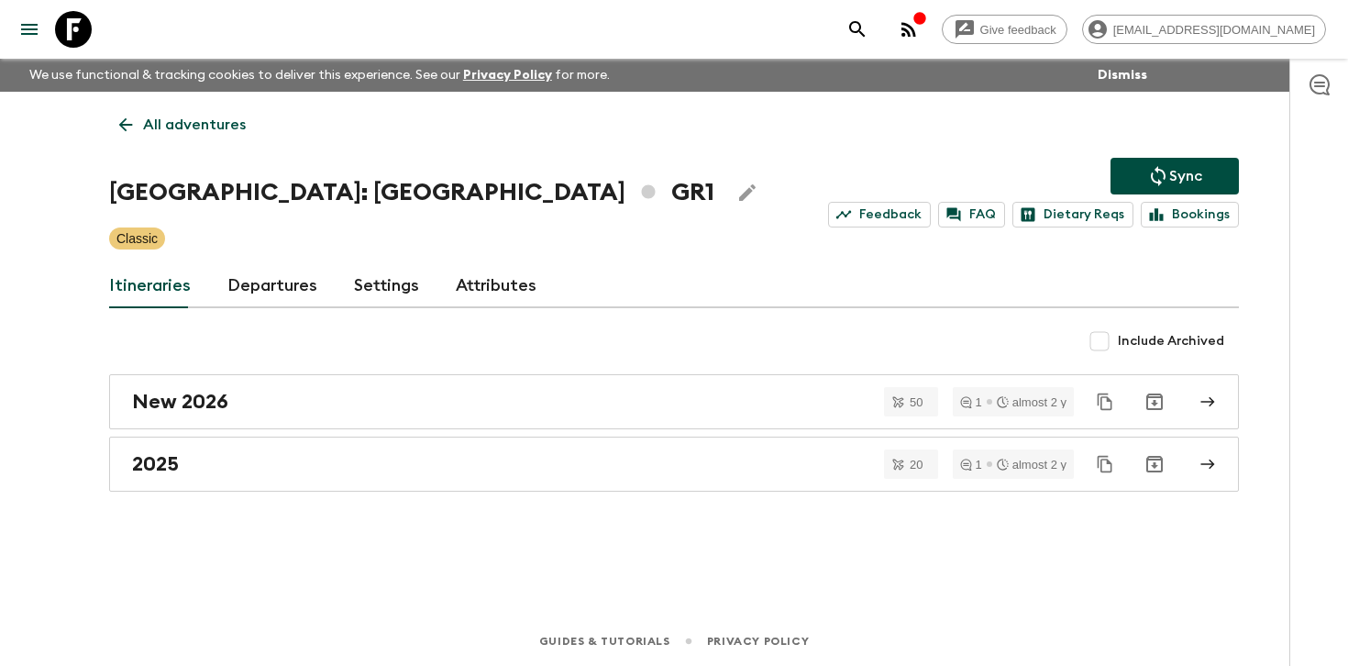
click at [237, 281] on link "Departures" at bounding box center [272, 286] width 90 height 44
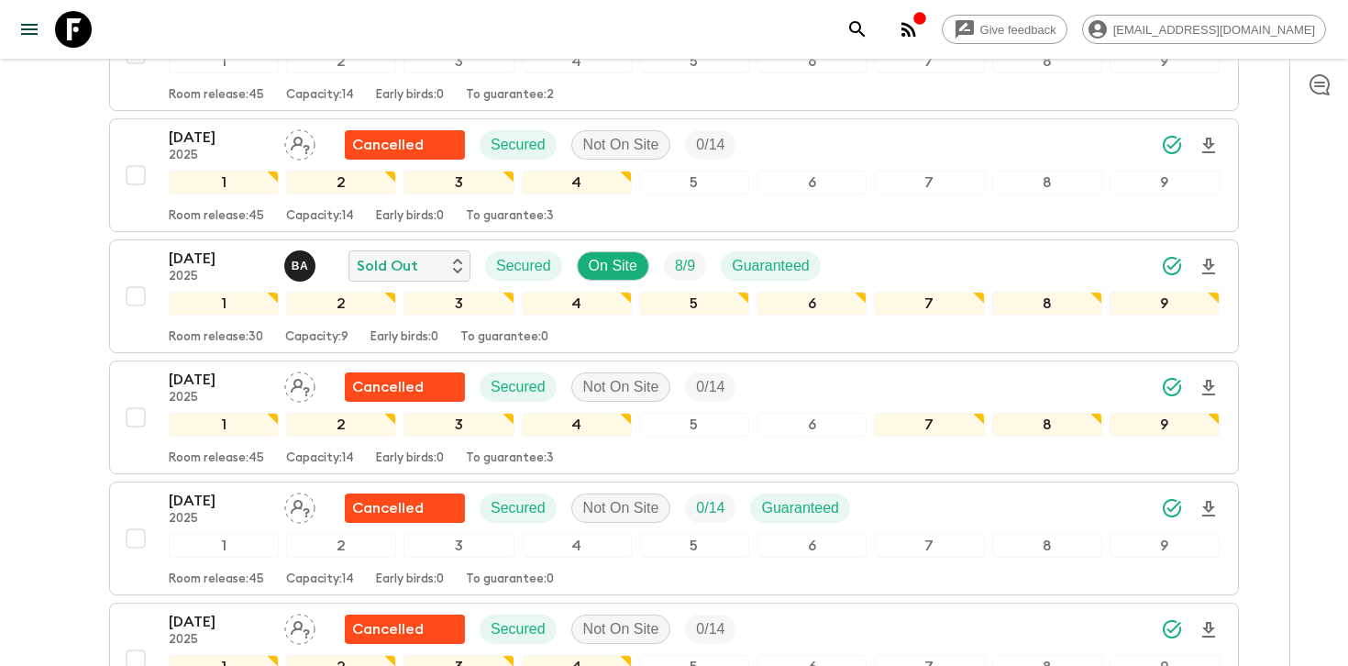
scroll to position [1784, 0]
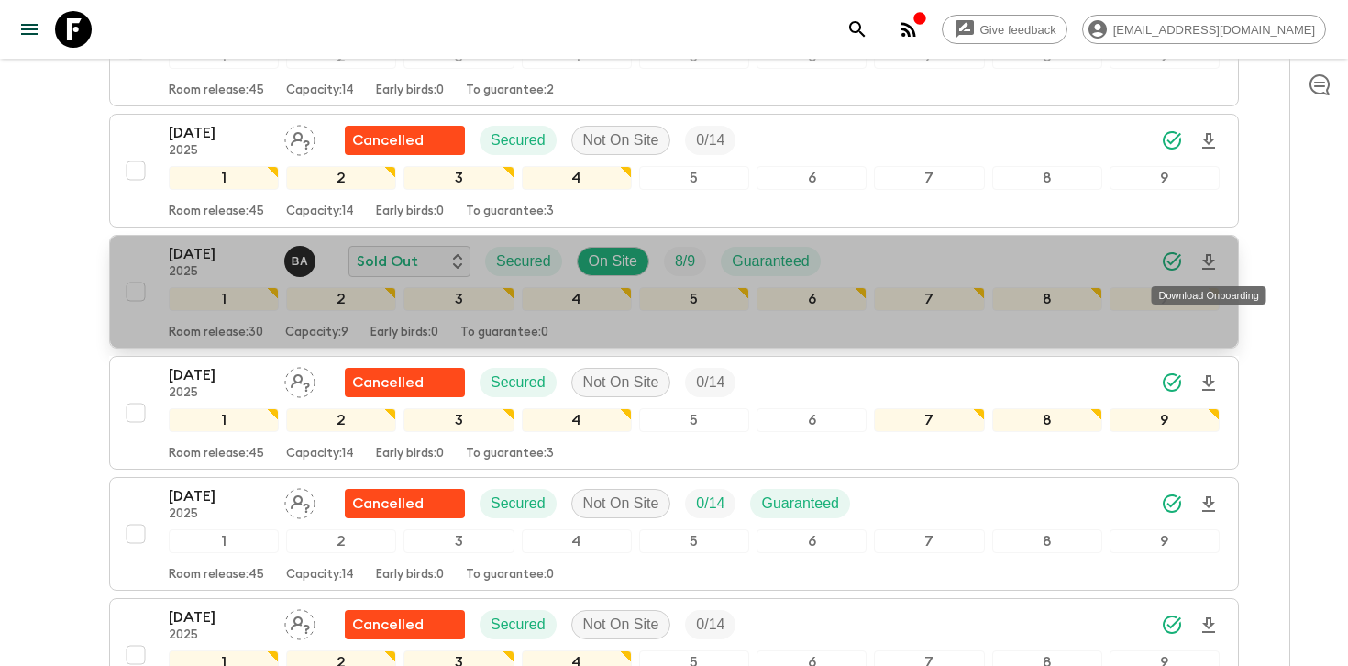
click at [1210, 261] on icon "Download Onboarding" at bounding box center [1208, 262] width 13 height 16
